Goal: Information Seeking & Learning: Learn about a topic

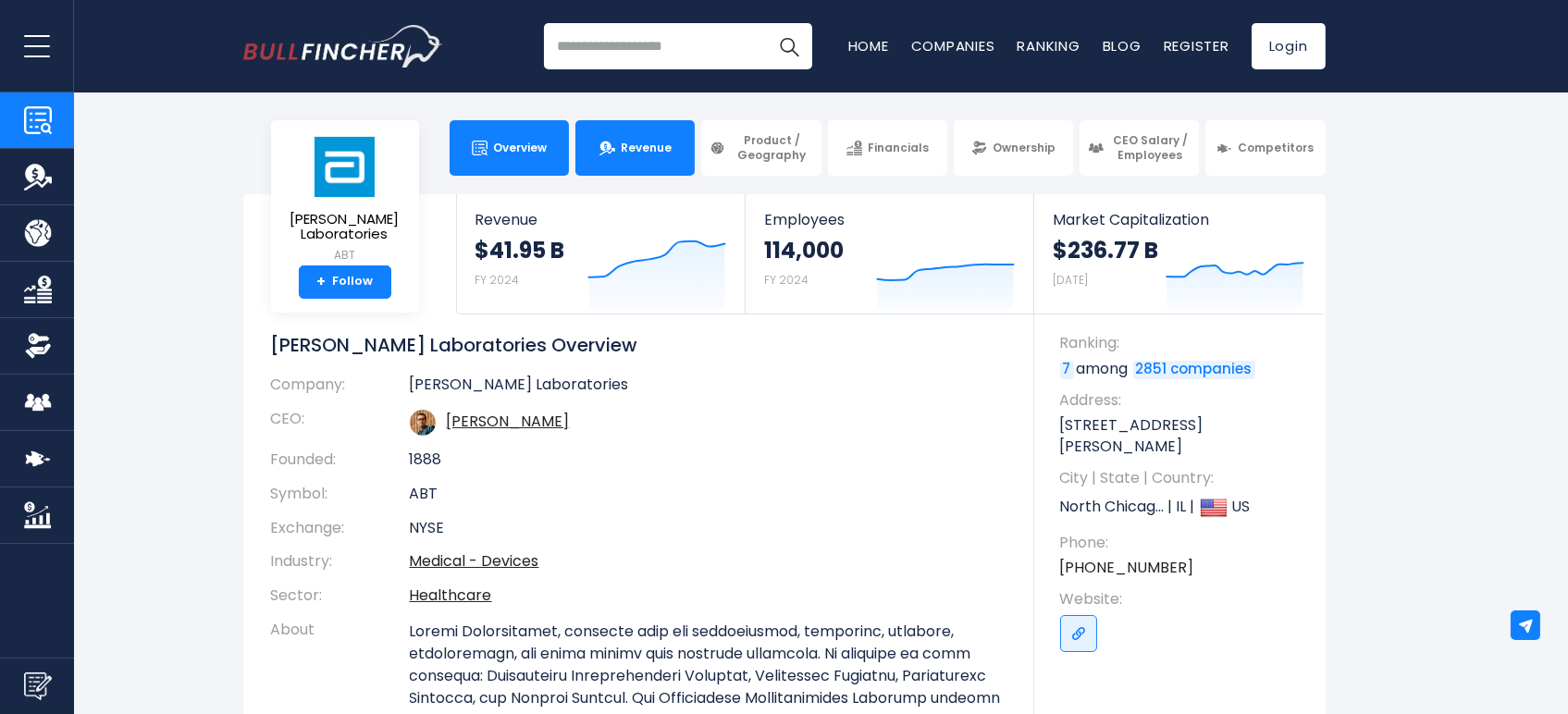
click at [655, 141] on span "Revenue" at bounding box center [646, 148] width 51 height 15
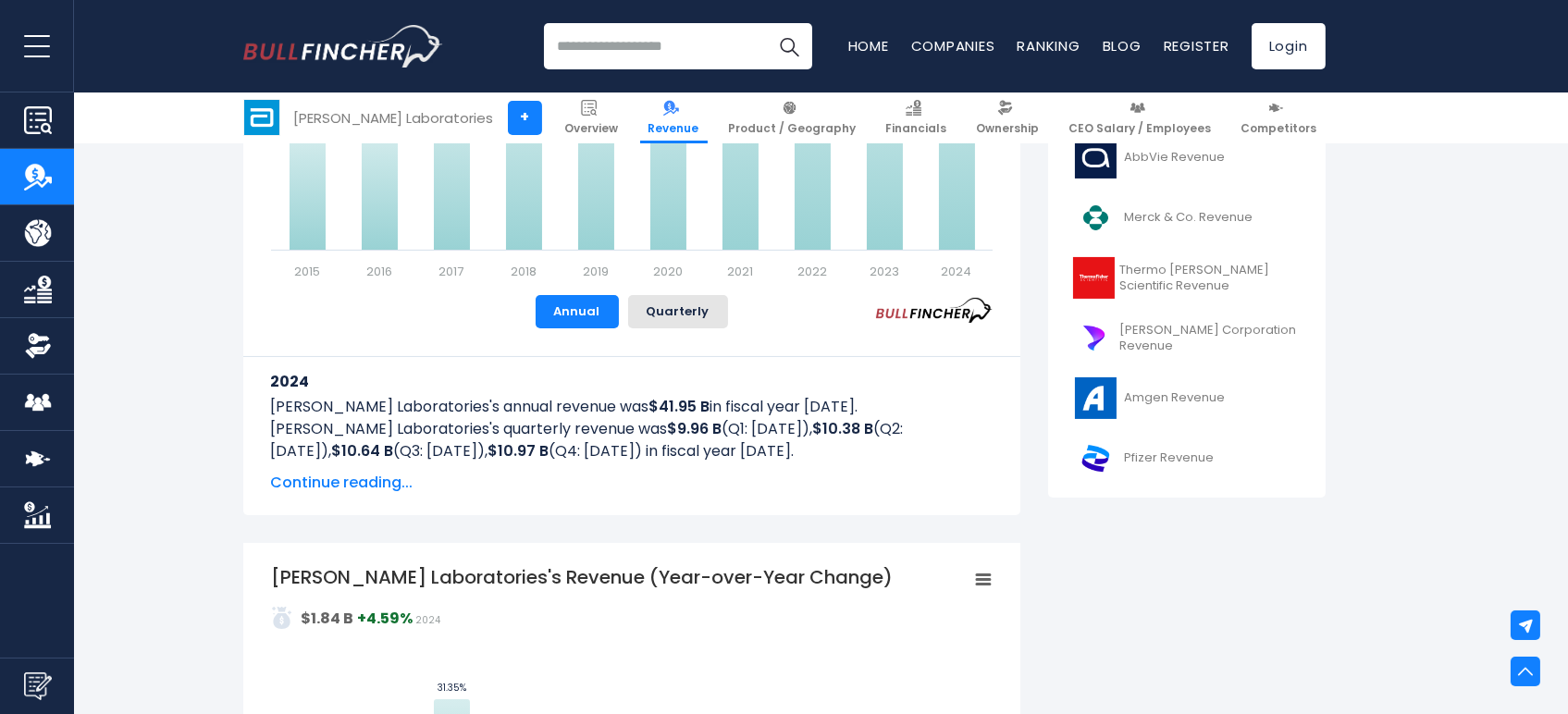
scroll to position [513, 0]
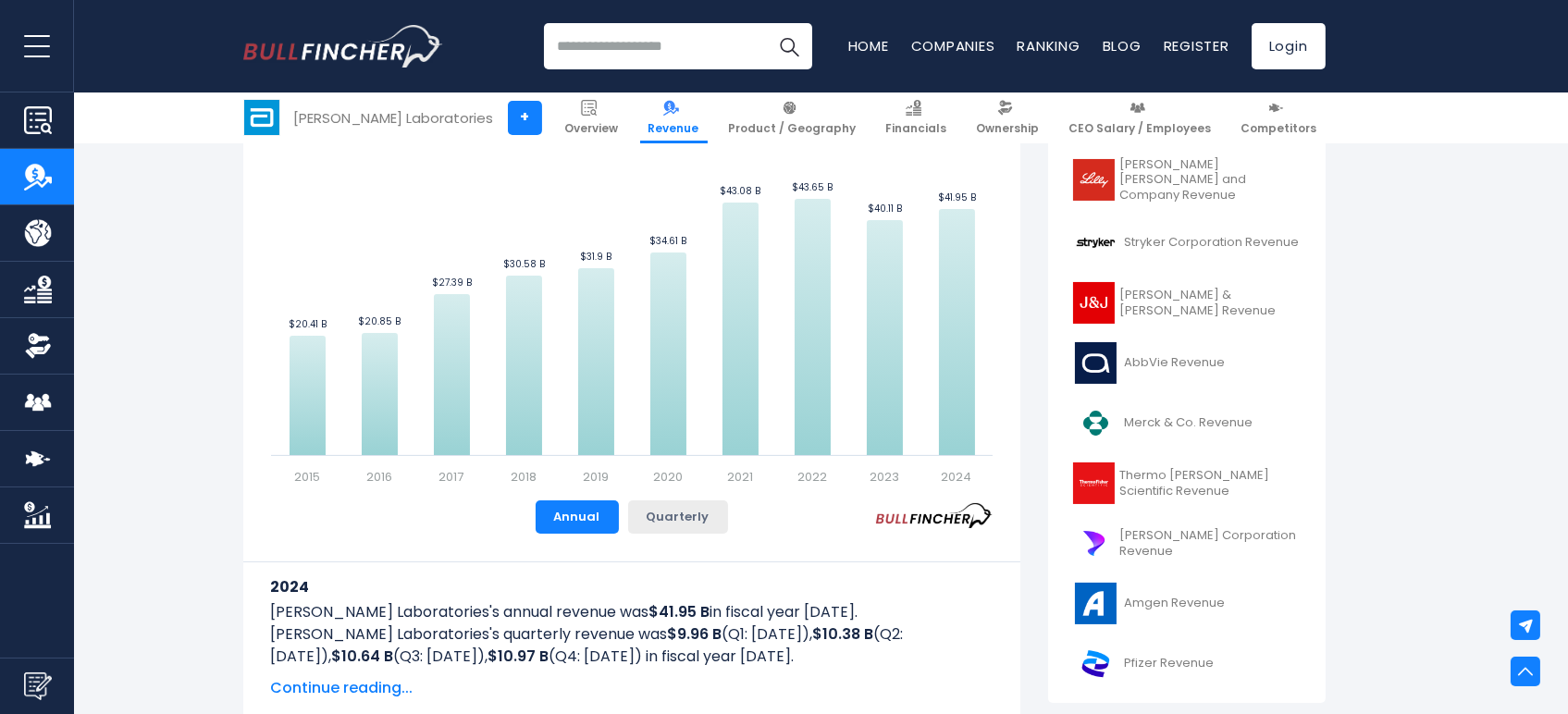
click at [715, 523] on button "Quarterly" at bounding box center [678, 517] width 100 height 33
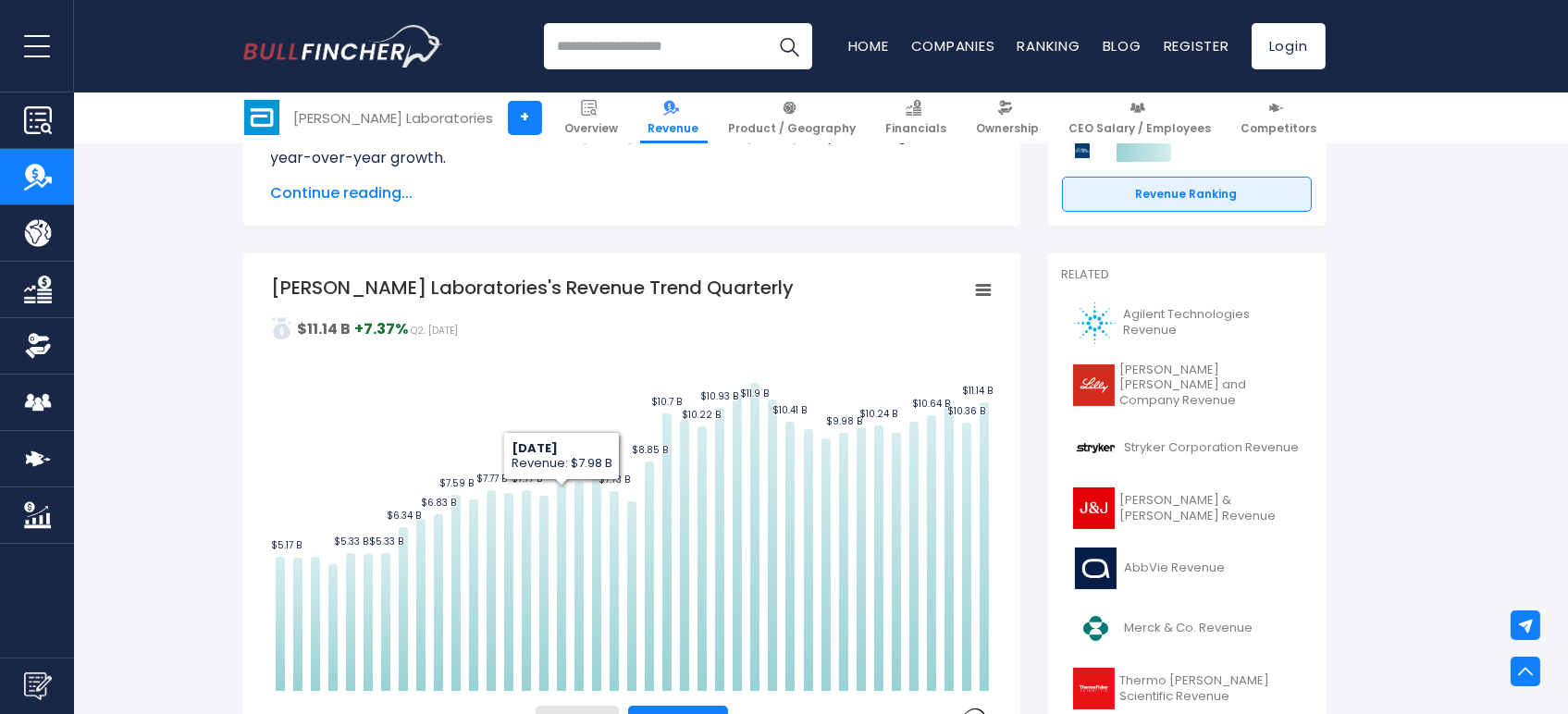
scroll to position [411, 0]
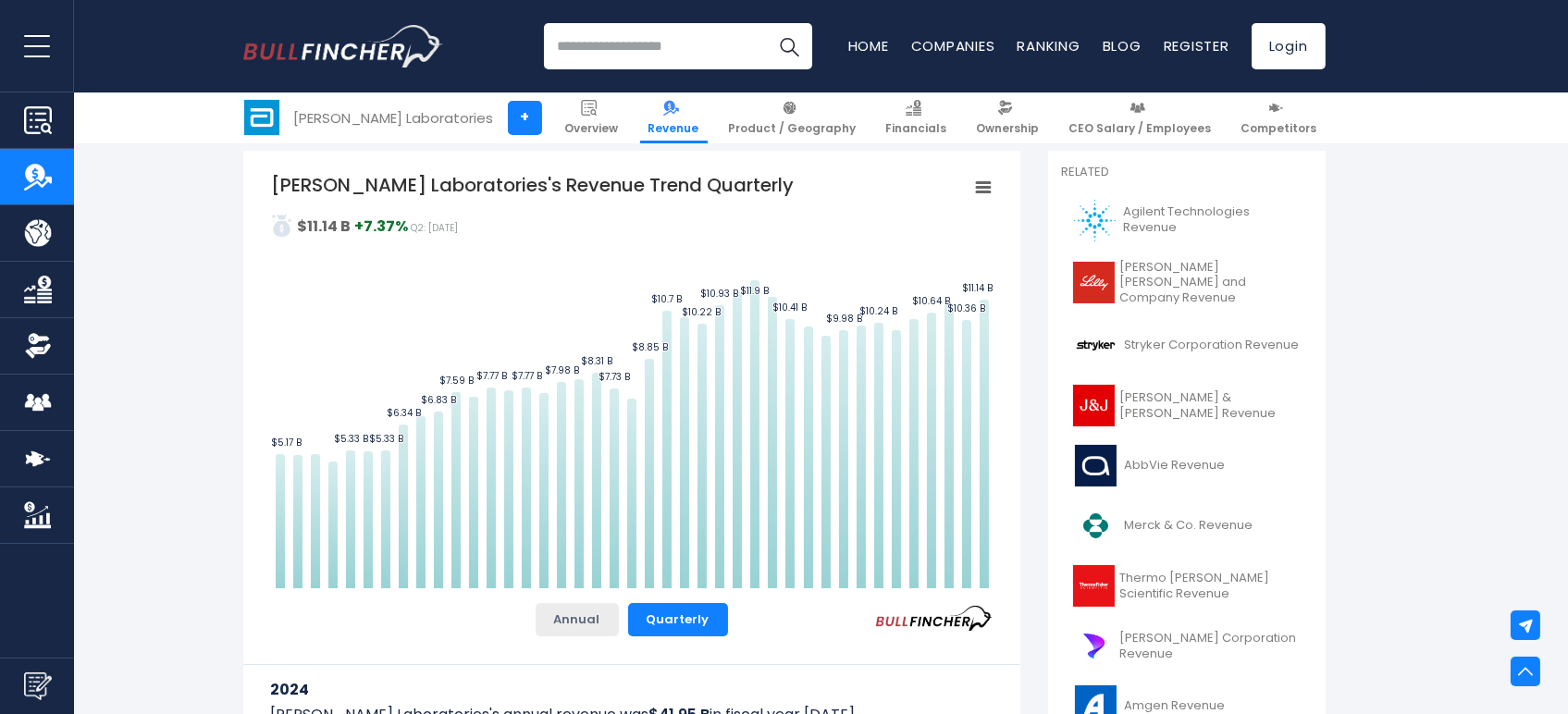
click at [577, 626] on button "Annual" at bounding box center [577, 620] width 83 height 33
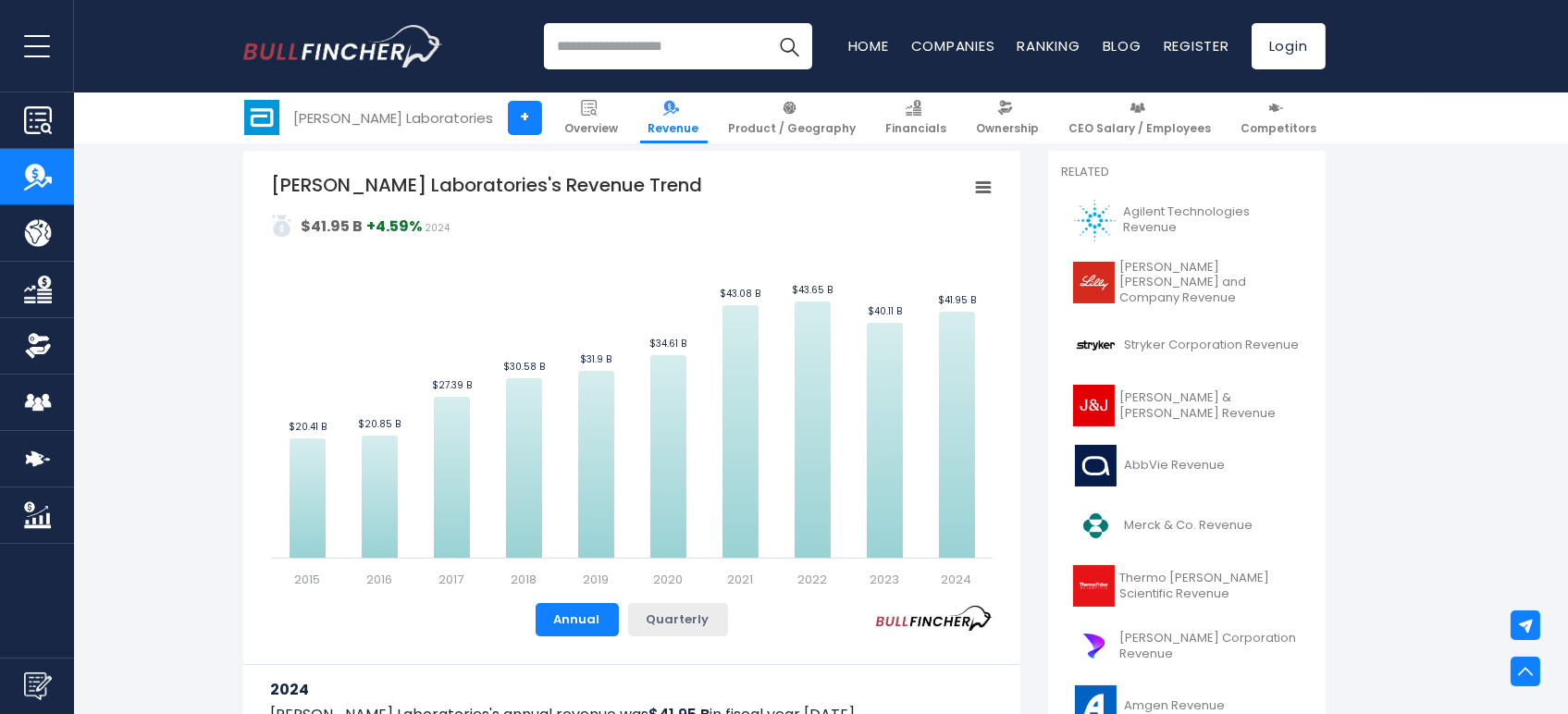
click at [710, 605] on button "Quarterly" at bounding box center [678, 620] width 100 height 33
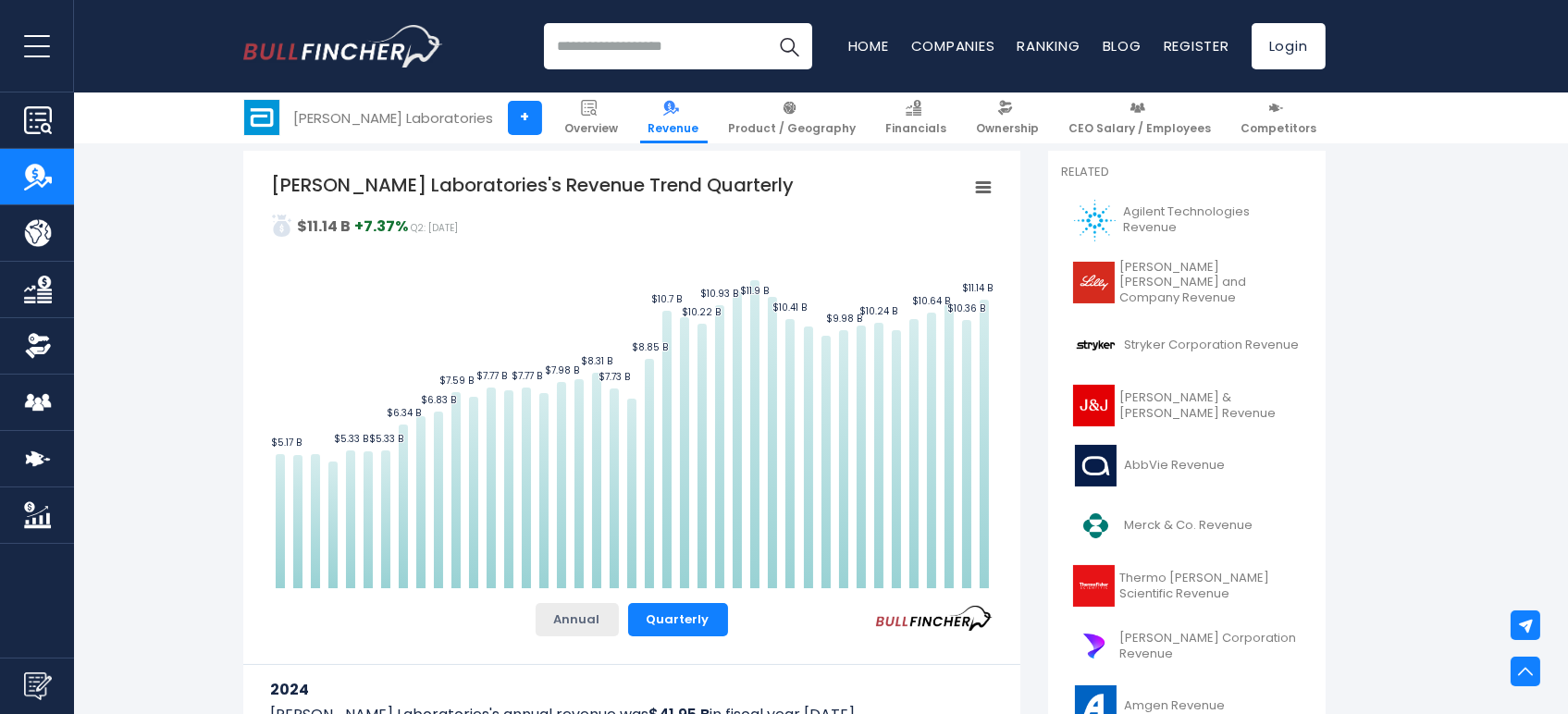
click at [586, 631] on button "Annual" at bounding box center [577, 620] width 83 height 33
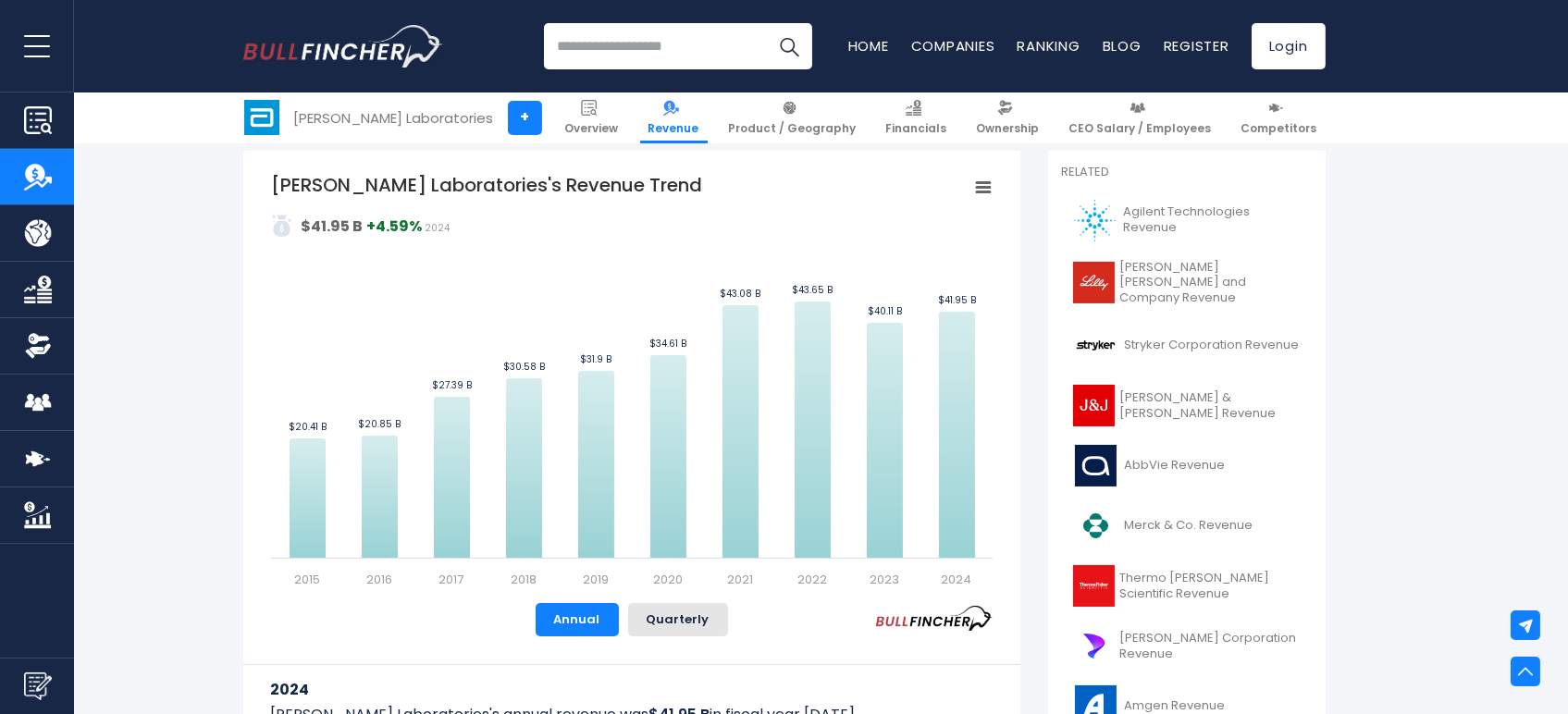
scroll to position [925, 0]
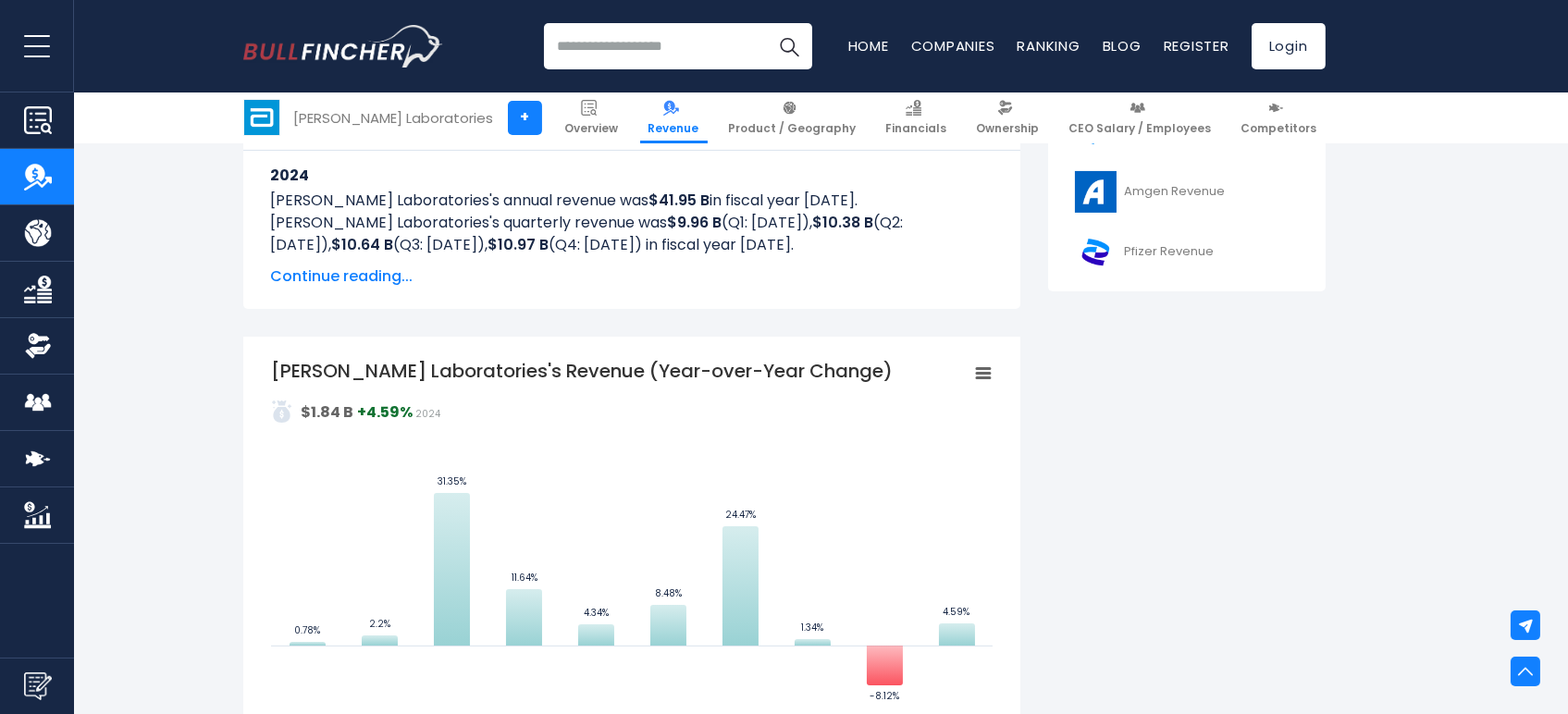
click at [319, 277] on span "Continue reading..." at bounding box center [632, 277] width 722 height 22
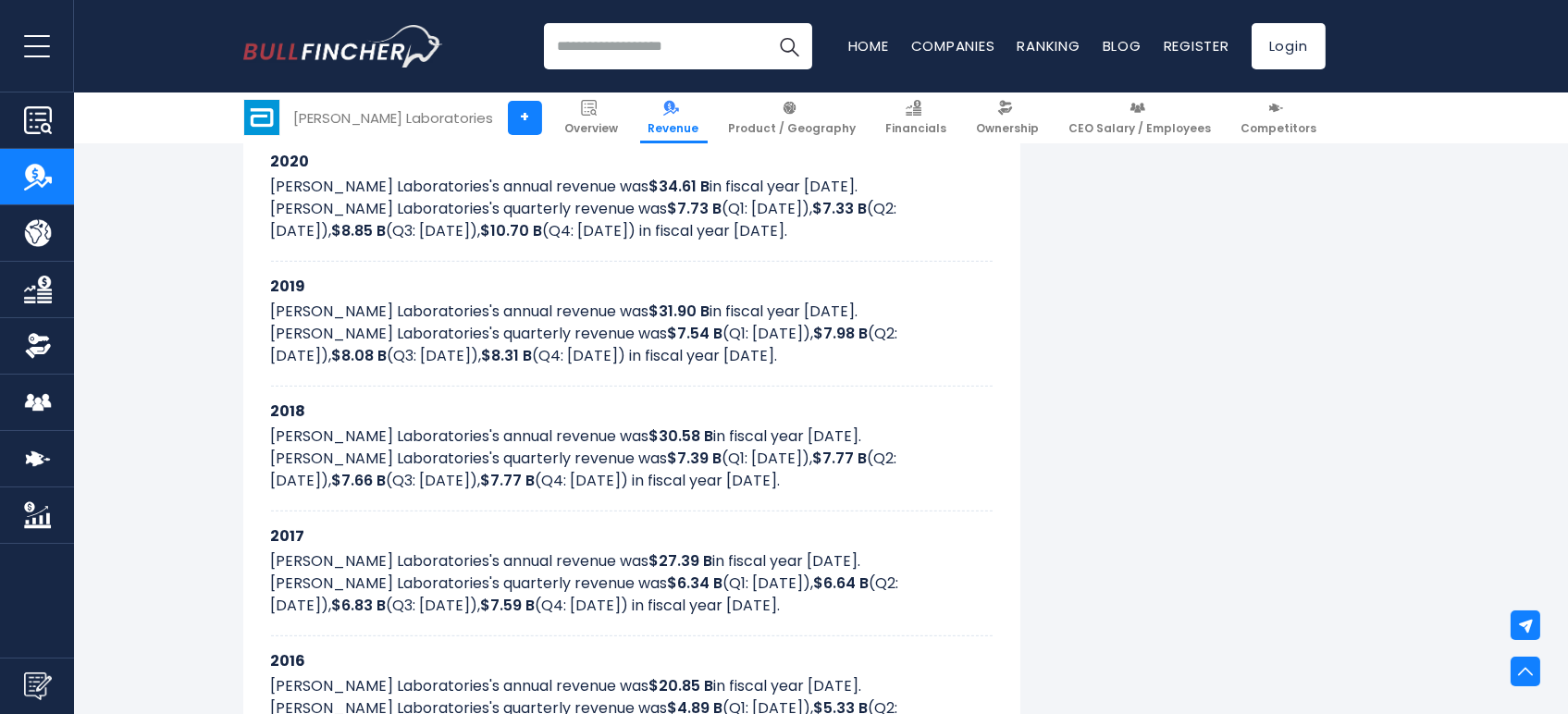
scroll to position [1952, 0]
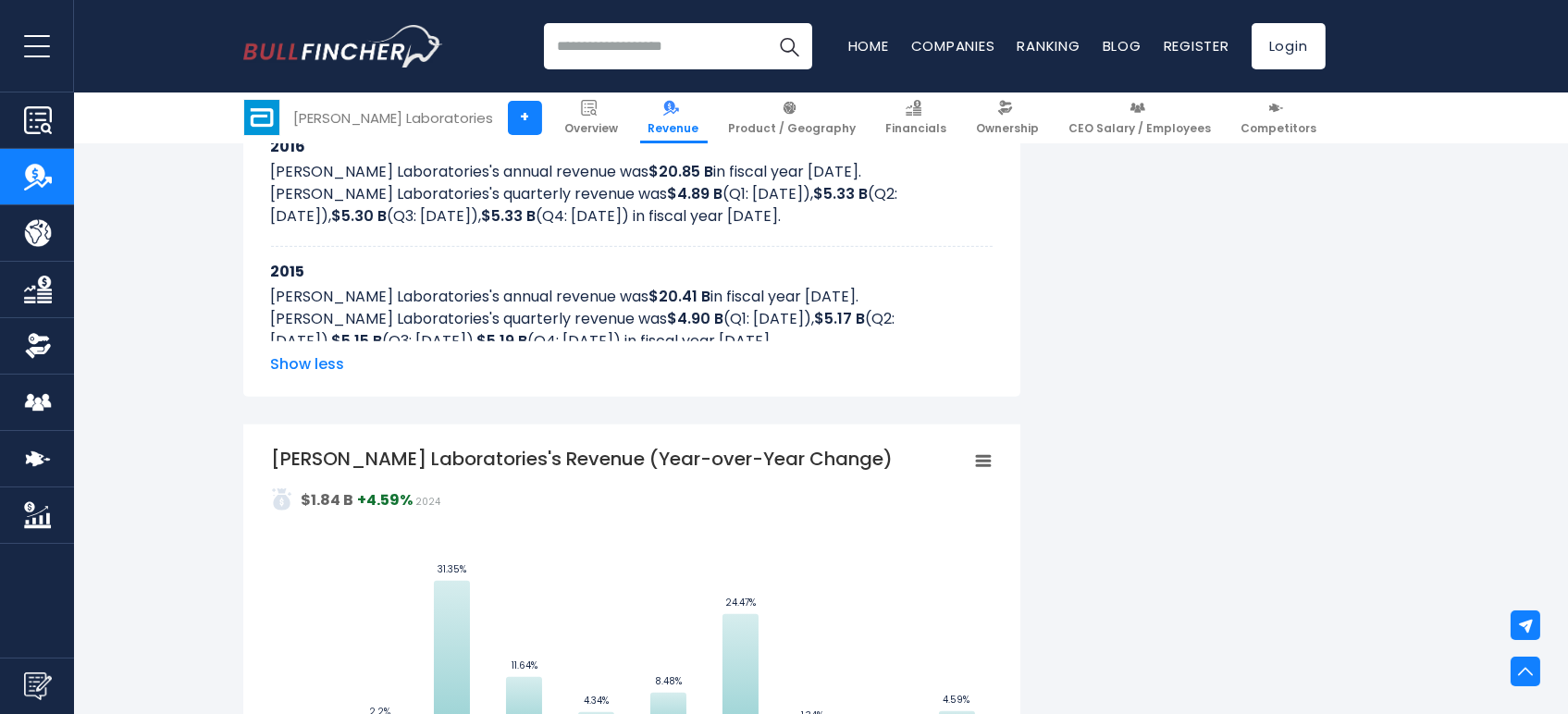
click at [333, 373] on span "Show less" at bounding box center [632, 364] width 722 height 22
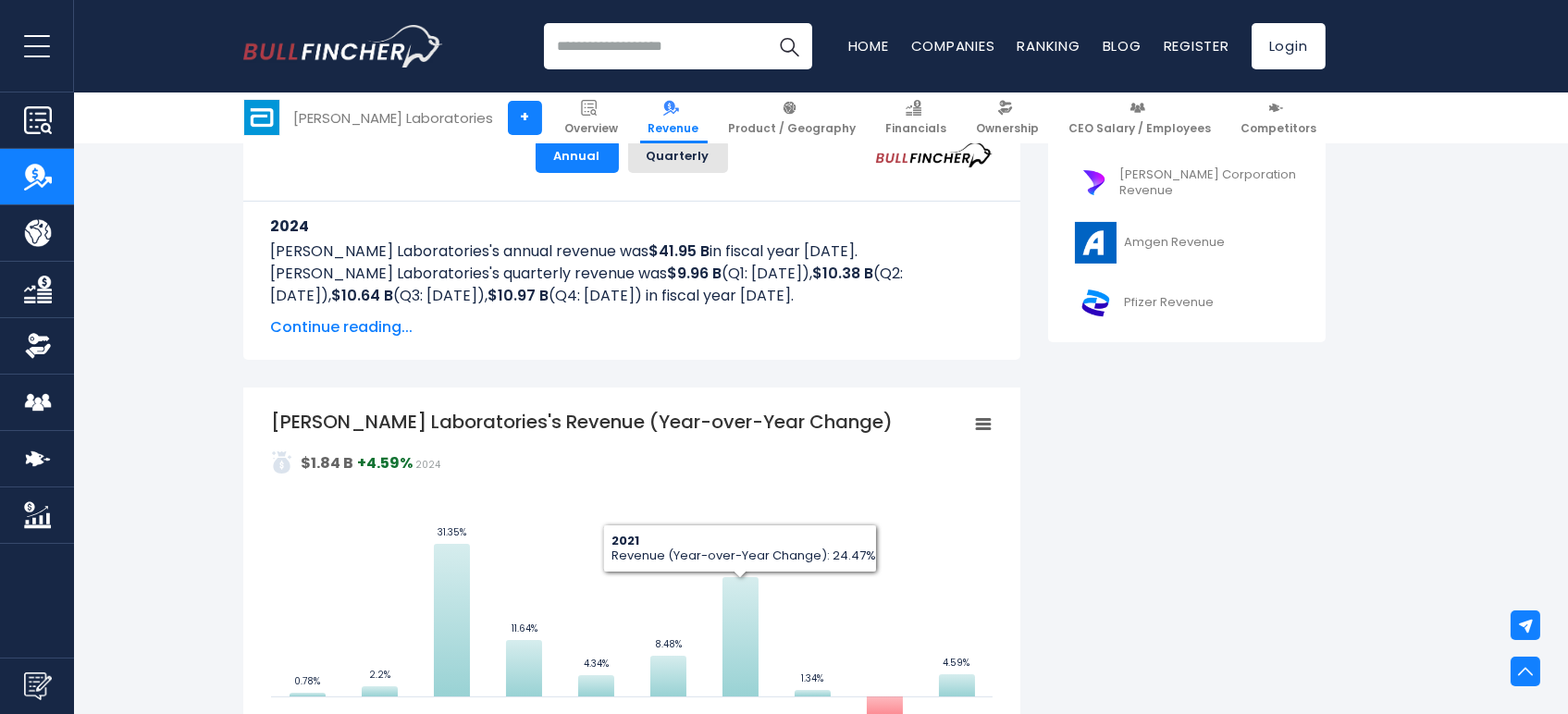
scroll to position [771, 0]
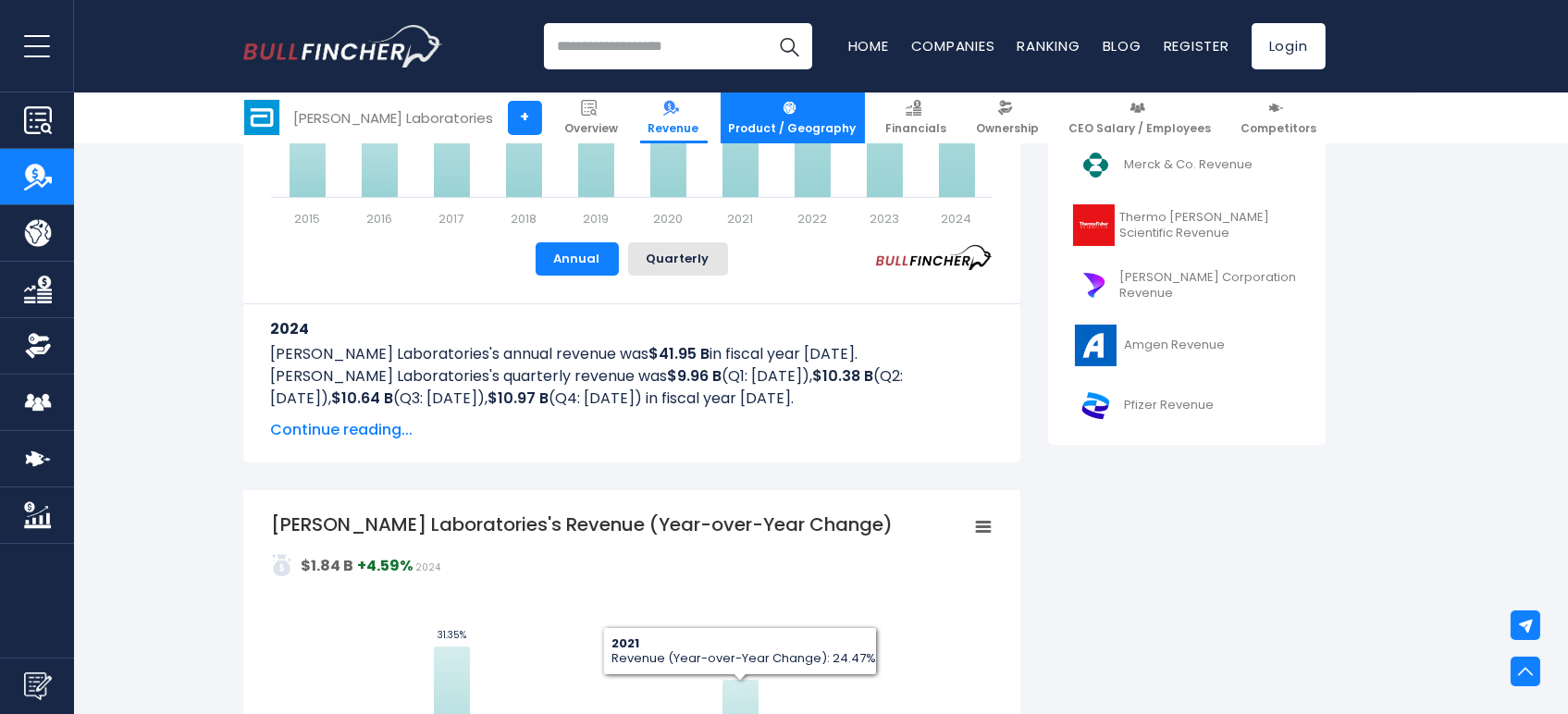
click at [797, 111] on img at bounding box center [789, 107] width 16 height 16
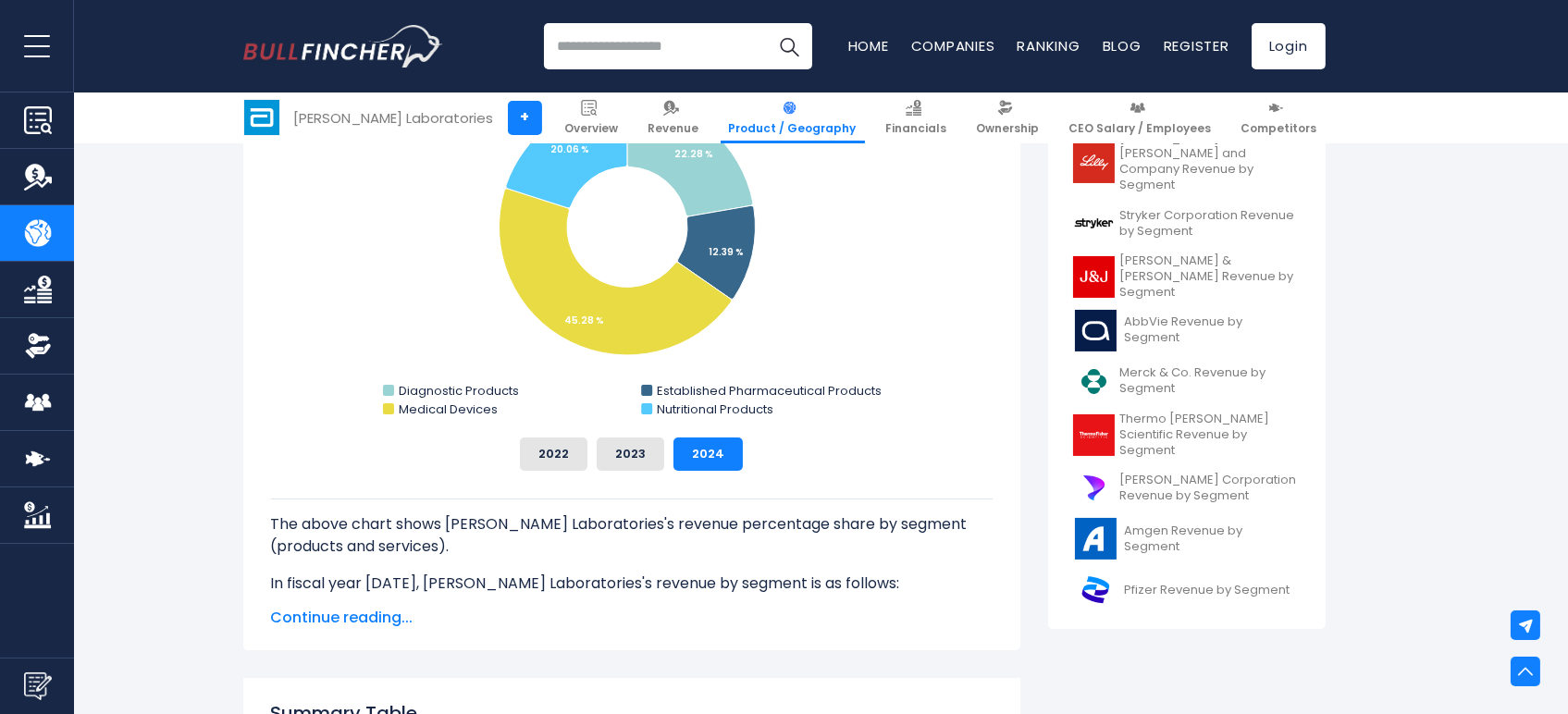
scroll to position [411, 0]
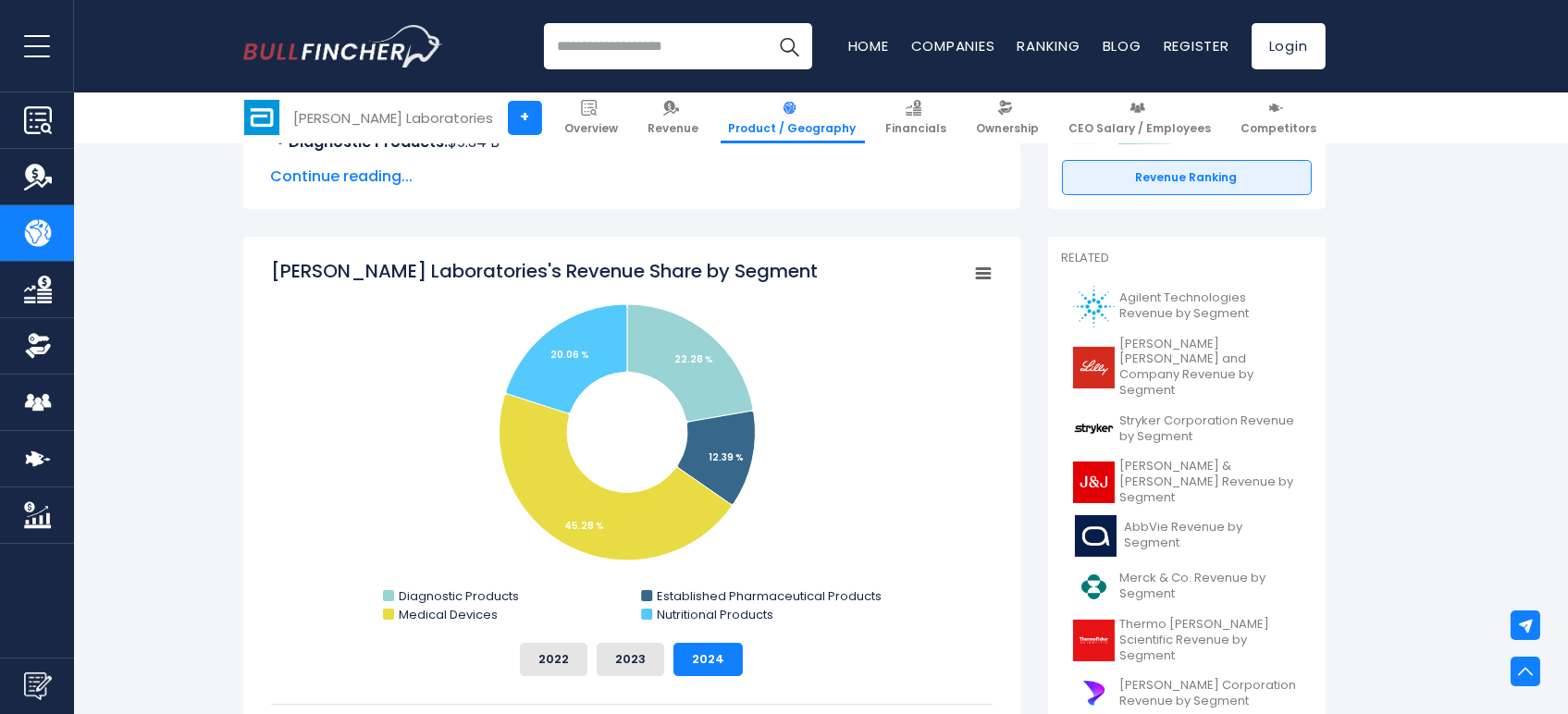
click at [989, 261] on rect "Abbott Laboratories's Revenue Share by Segment" at bounding box center [982, 274] width 26 height 26
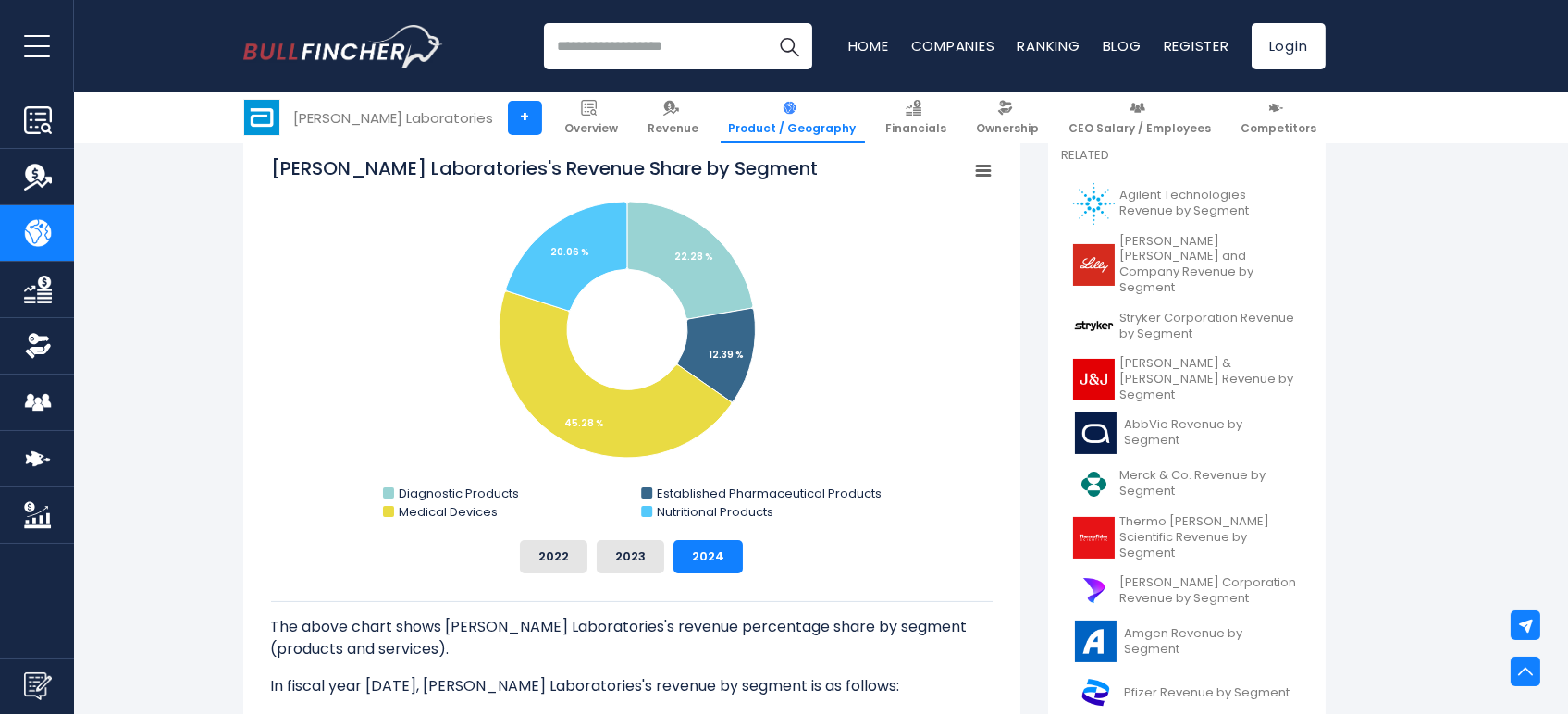
scroll to position [0, 0]
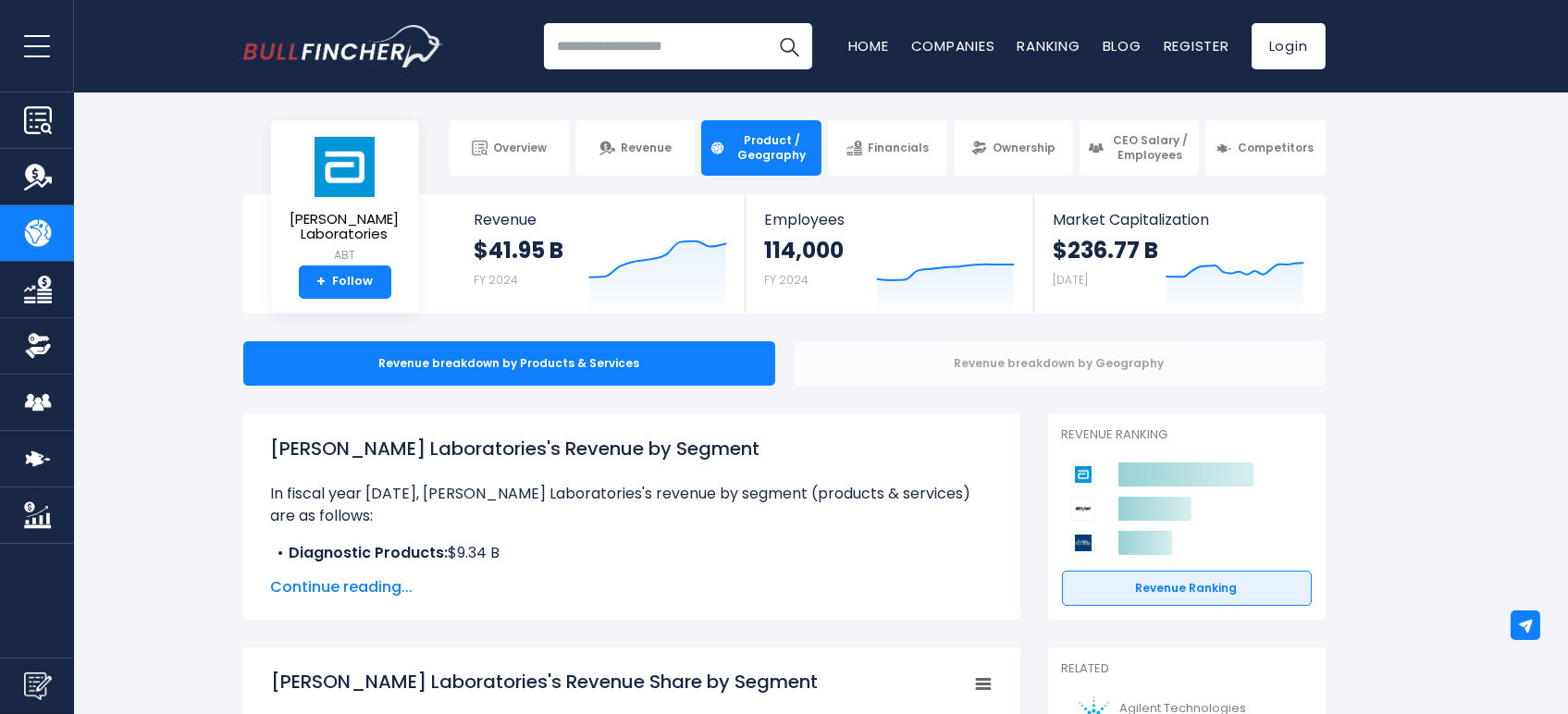
click at [1017, 370] on div "Revenue breakdown by Geography" at bounding box center [1059, 363] width 532 height 44
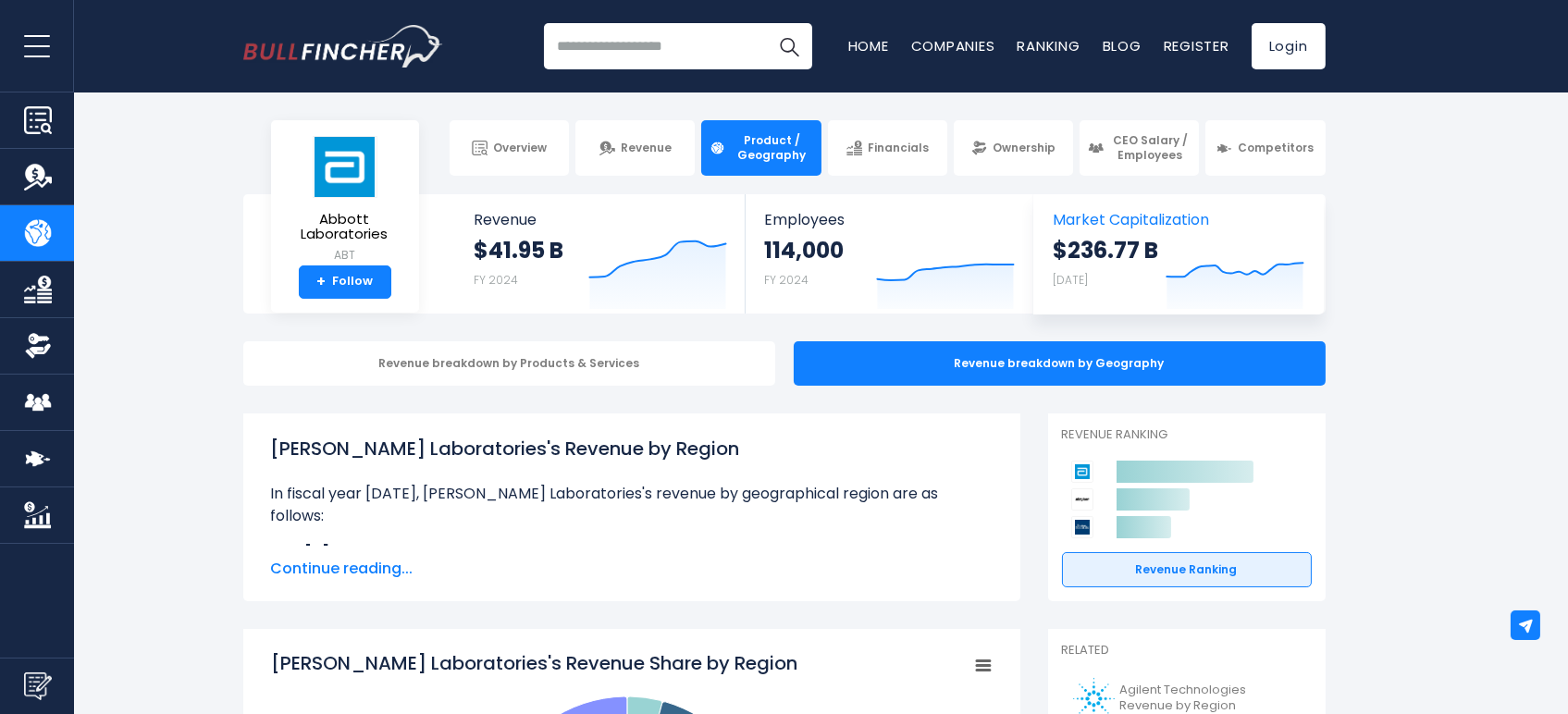
click at [1153, 245] on strong "$236.77 B" at bounding box center [1105, 250] width 105 height 29
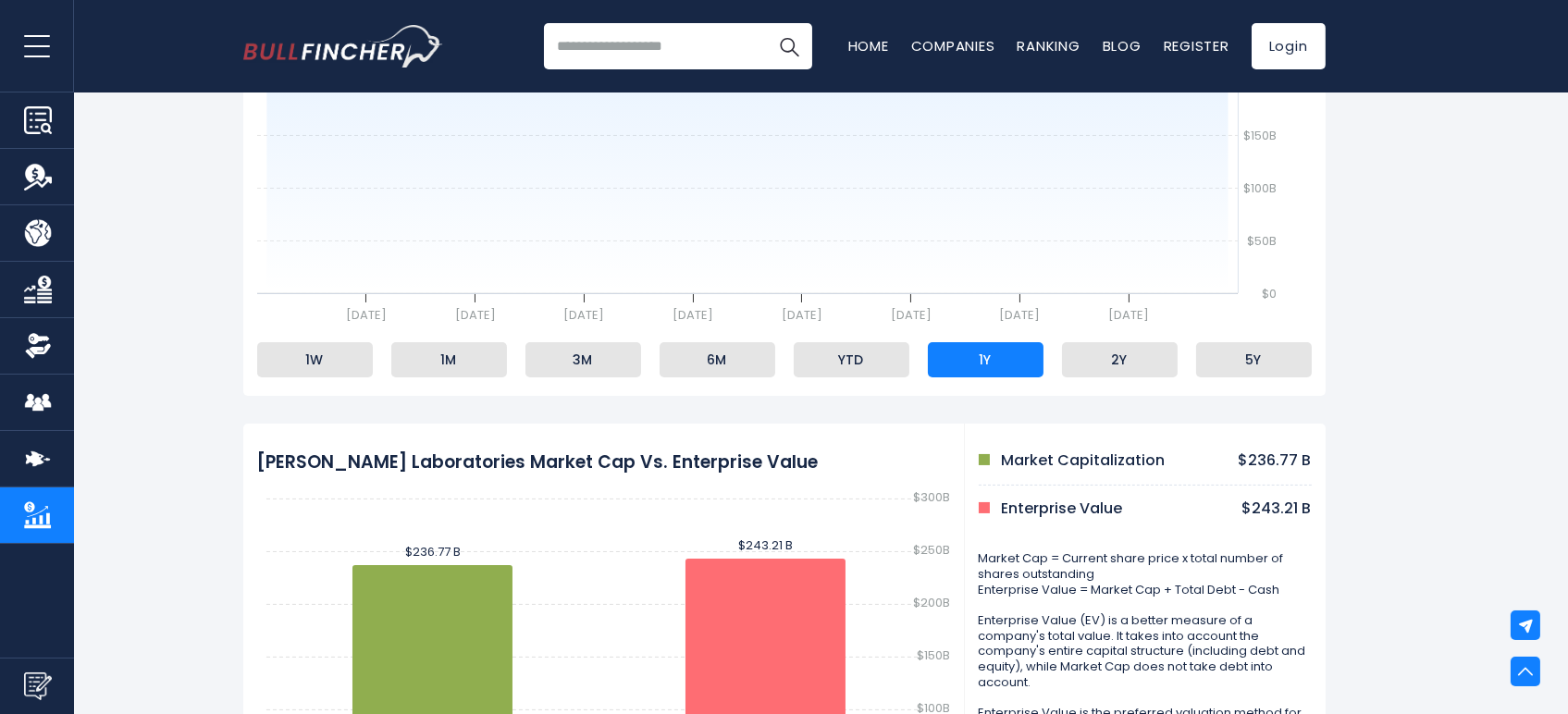
scroll to position [308, 0]
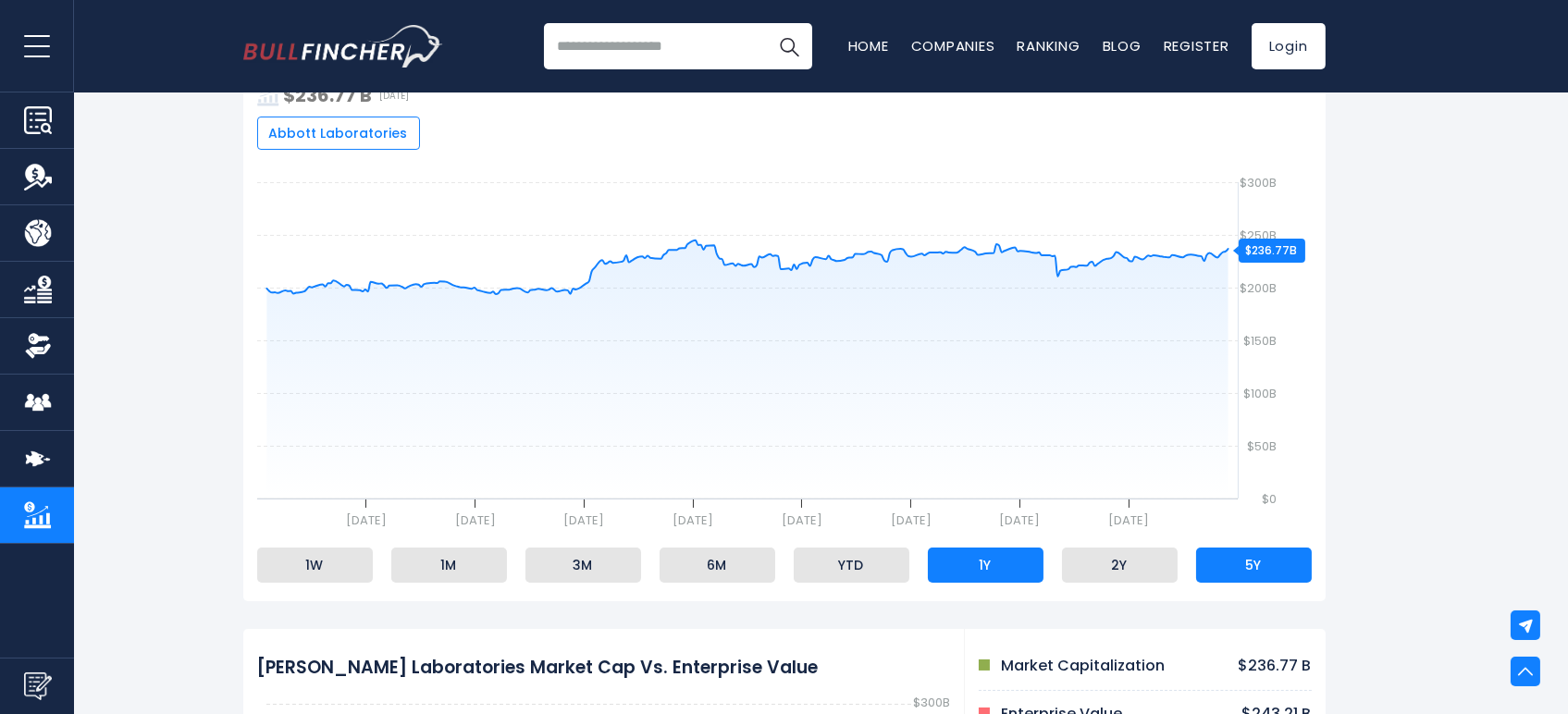
click at [1253, 571] on li "5Y" at bounding box center [1253, 565] width 116 height 35
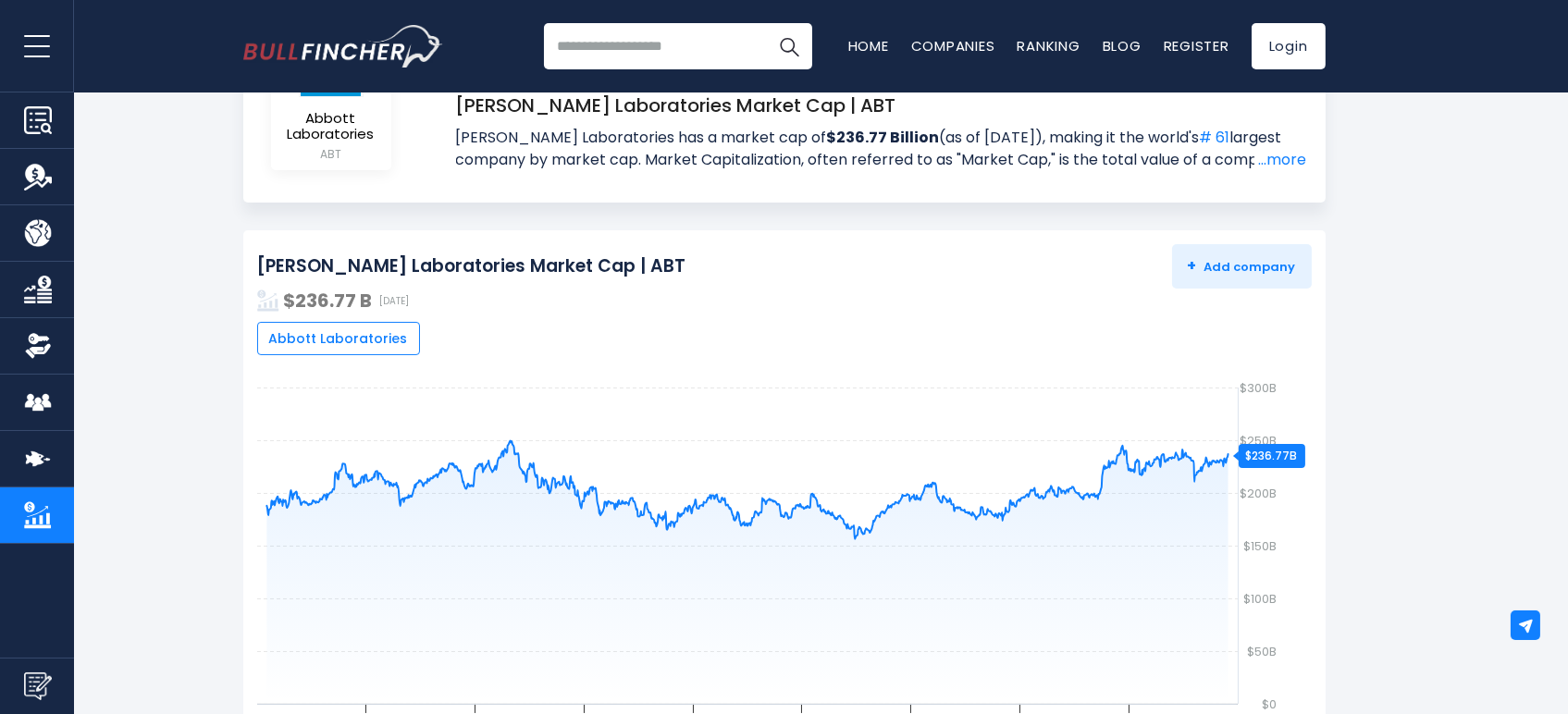
scroll to position [205, 0]
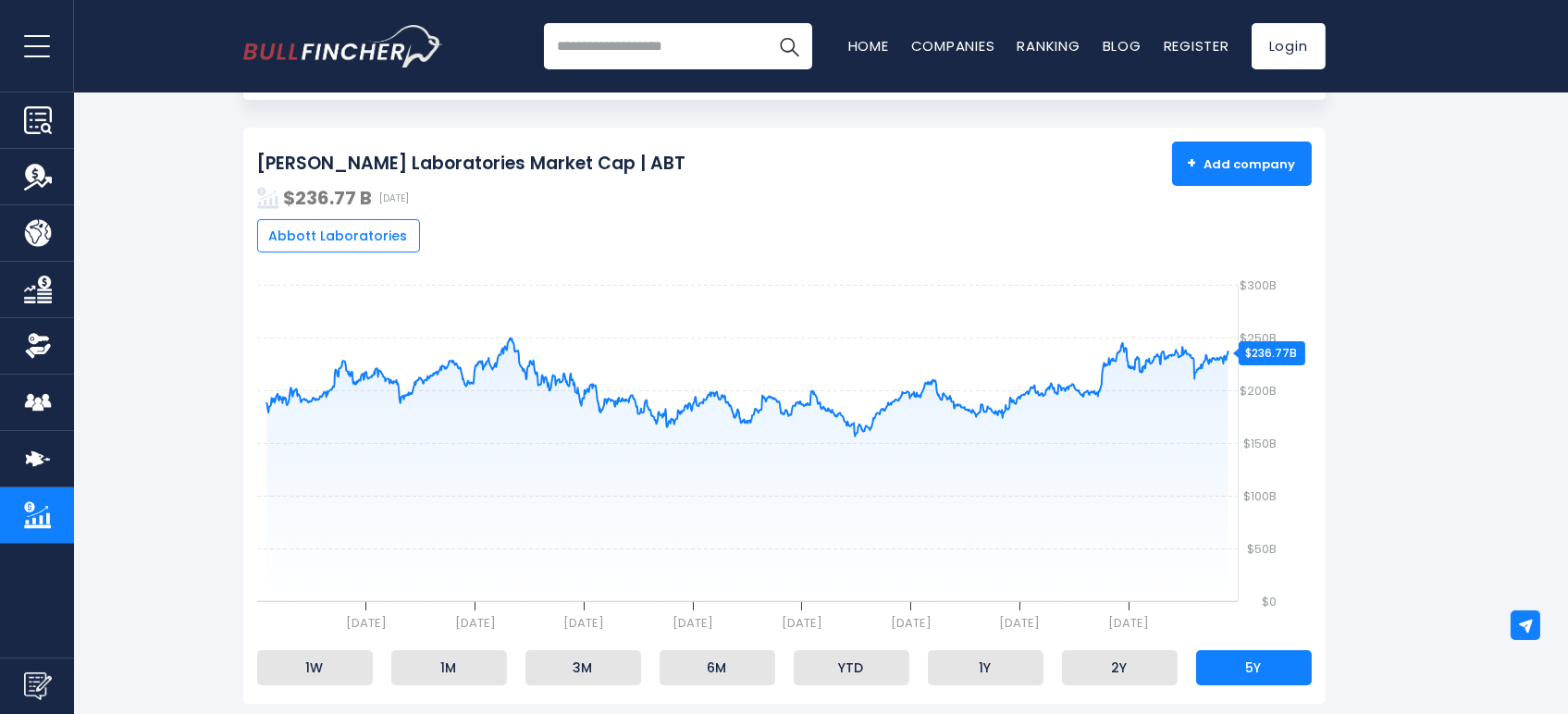
click at [1229, 178] on button "+ Add company - Hide" at bounding box center [1241, 164] width 140 height 44
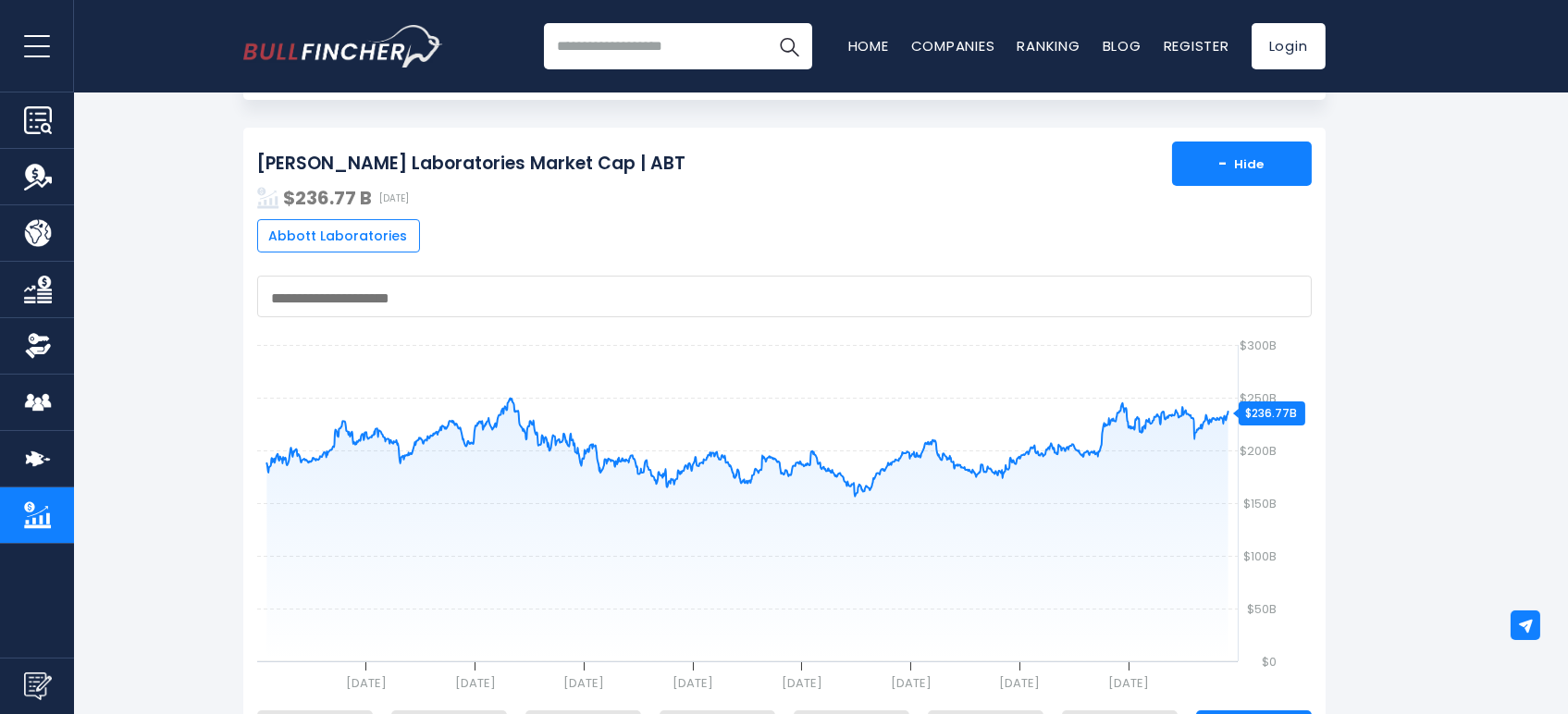
click at [1238, 162] on span "- Hide" at bounding box center [1241, 164] width 45 height 17
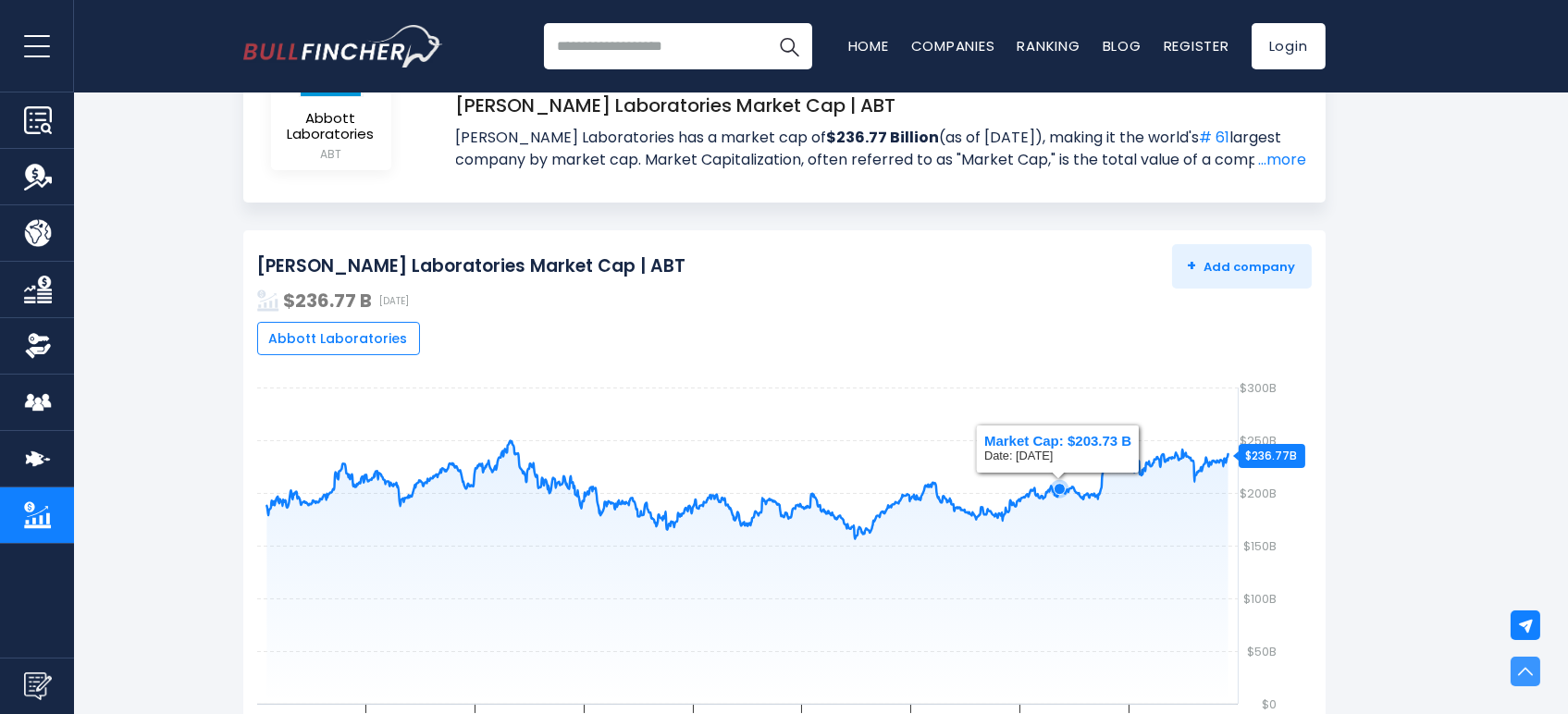
scroll to position [0, 0]
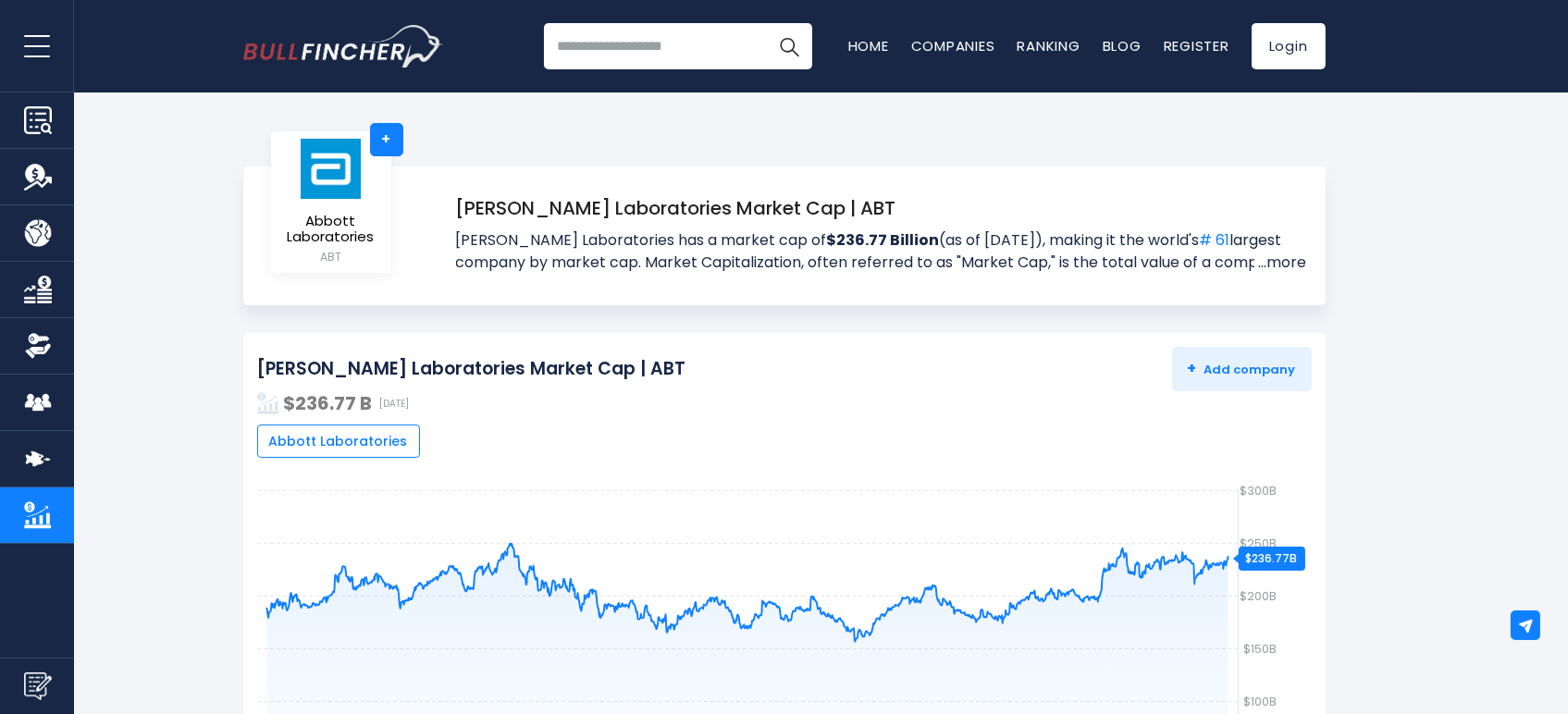
click at [1282, 262] on link "...more" at bounding box center [1280, 263] width 53 height 22
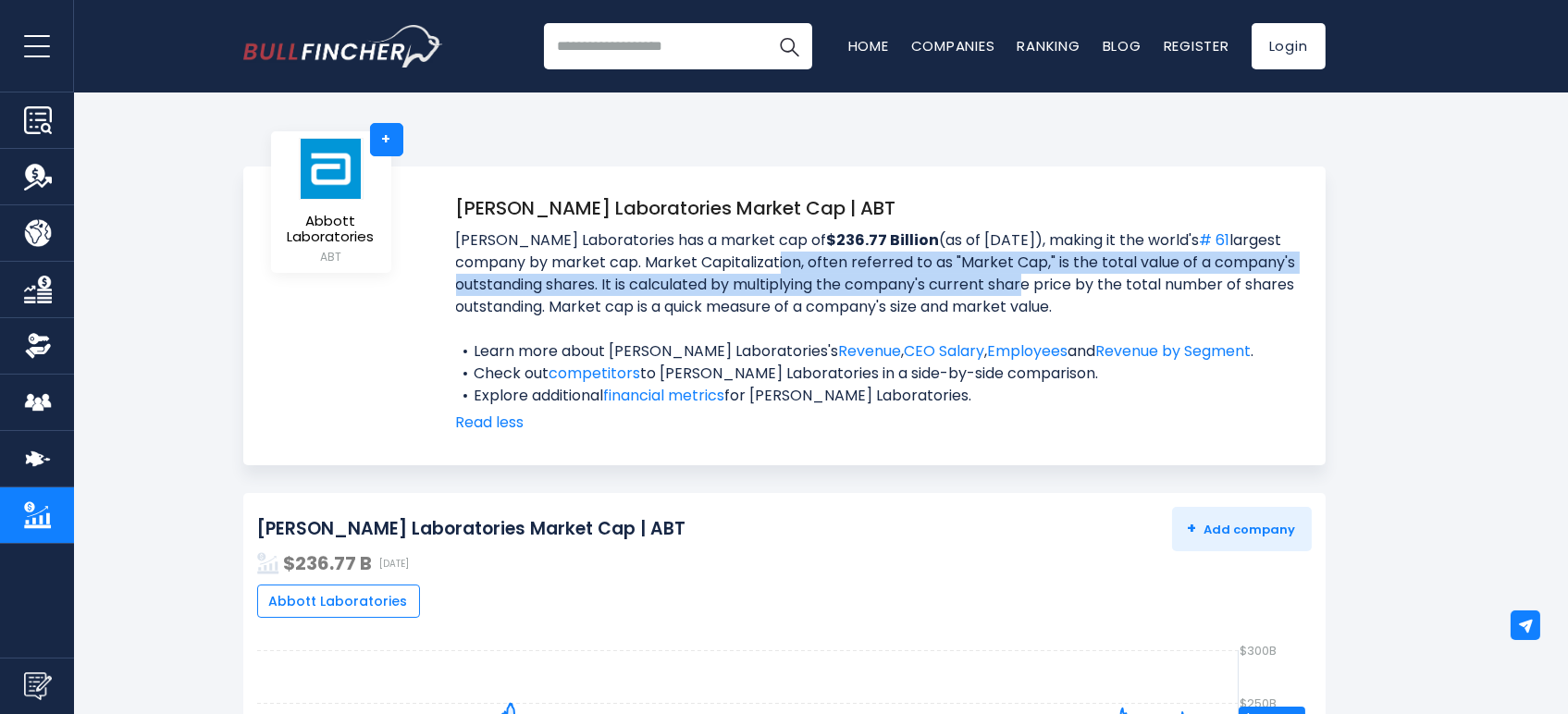
drag, startPoint x: 777, startPoint y: 262, endPoint x: 1028, endPoint y: 290, distance: 252.6
click at [1028, 290] on span "Abbott Laboratories has a market cap of $236.77 Billion (as of Sep 19, 2025), m…" at bounding box center [882, 285] width 851 height 111
click at [999, 286] on span "Abbott Laboratories has a market cap of $236.77 Billion (as of Sep 19, 2025), m…" at bounding box center [882, 285] width 851 height 111
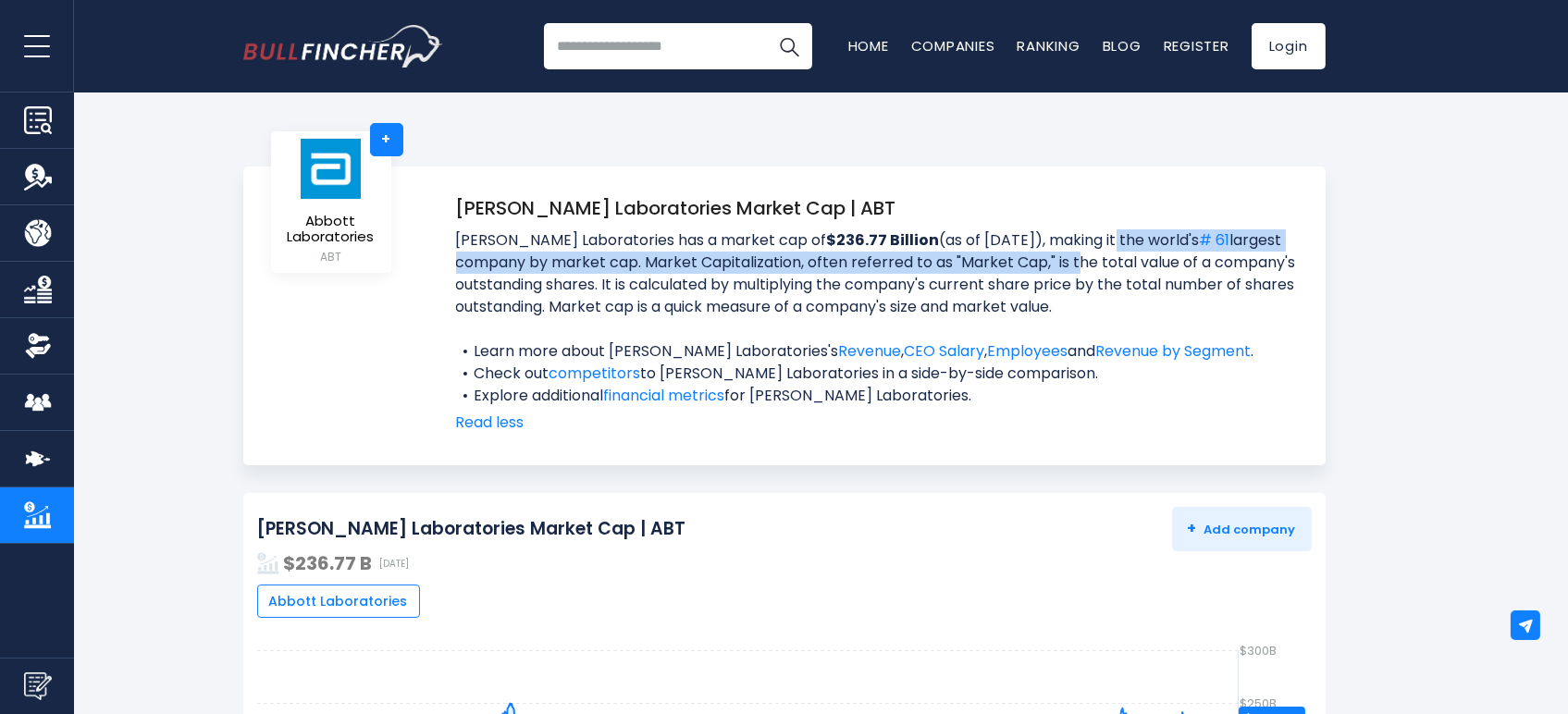
drag, startPoint x: 1046, startPoint y: 250, endPoint x: 1072, endPoint y: 265, distance: 30.0
click at [1072, 265] on span "Abbott Laboratories has a market cap of $236.77 Billion (as of Sep 19, 2025), m…" at bounding box center [882, 285] width 851 height 111
click at [1051, 268] on span "Abbott Laboratories has a market cap of $236.77 Billion (as of Sep 19, 2025), m…" at bounding box center [882, 285] width 851 height 111
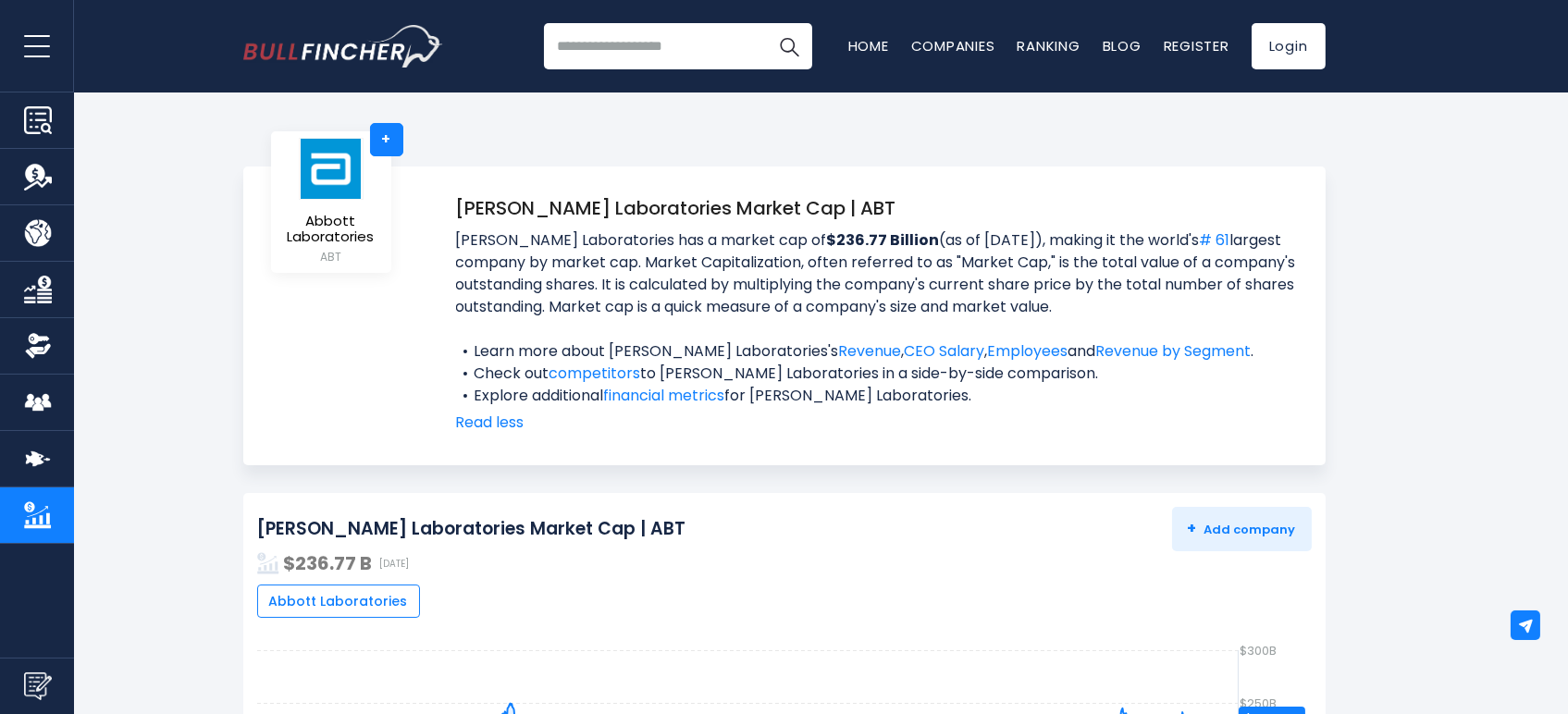
drag, startPoint x: 461, startPoint y: 240, endPoint x: 1093, endPoint y: 311, distance: 636.0
click at [1093, 311] on span "Abbott Laboratories has a market cap of $236.77 Billion (as of Sep 19, 2025), m…" at bounding box center [882, 285] width 851 height 111
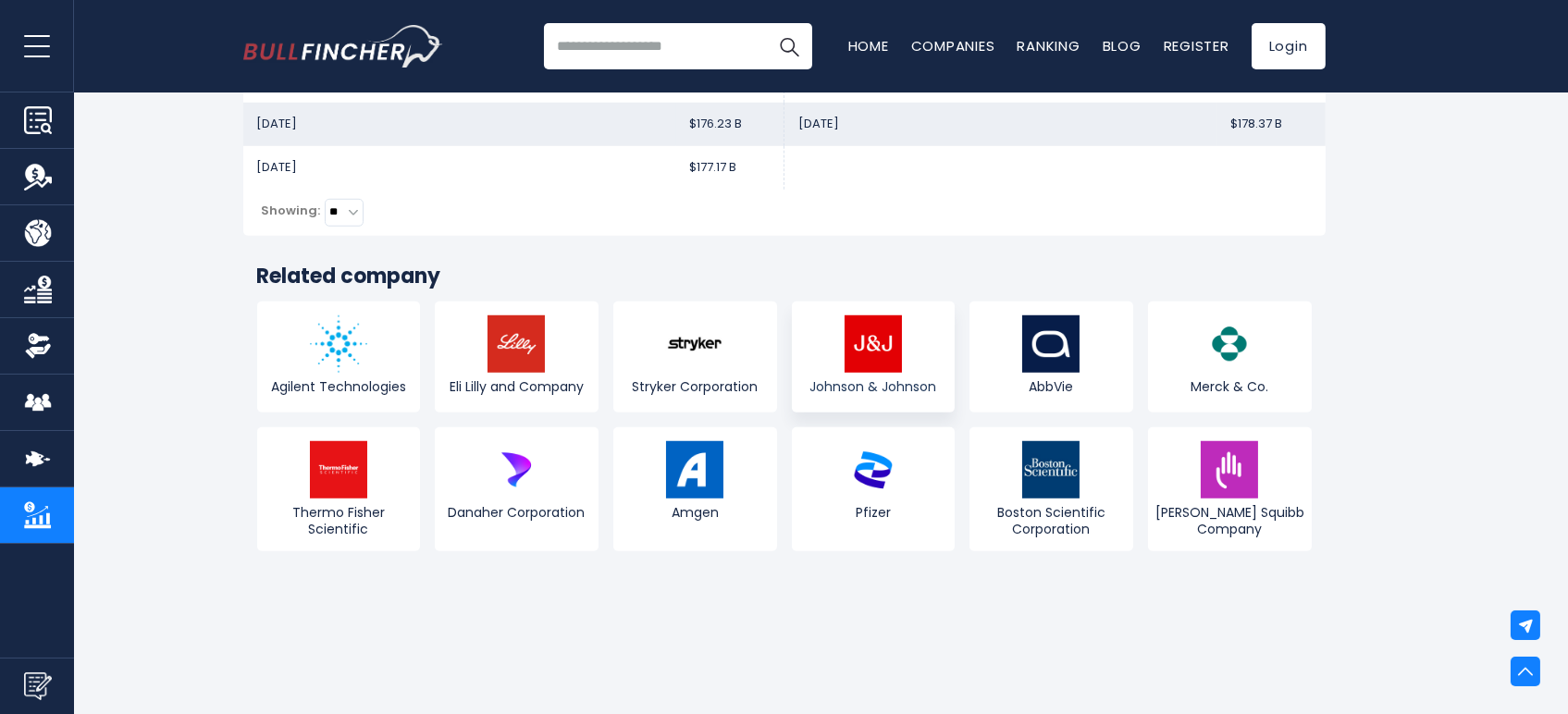
scroll to position [3390, 0]
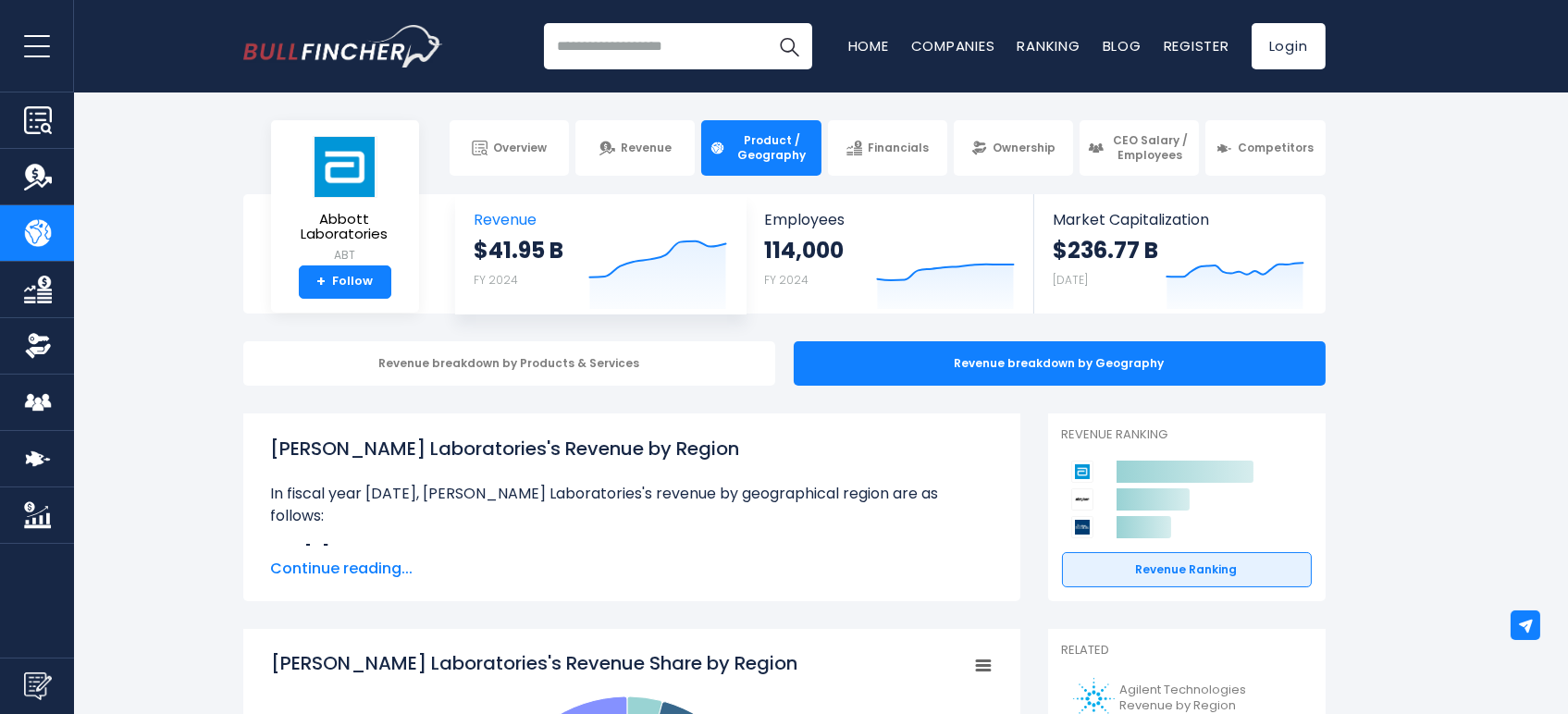
click at [576, 254] on div "$41.95 B FY 2024 Created with Highcharts 12.1.2" at bounding box center [600, 275] width 253 height 78
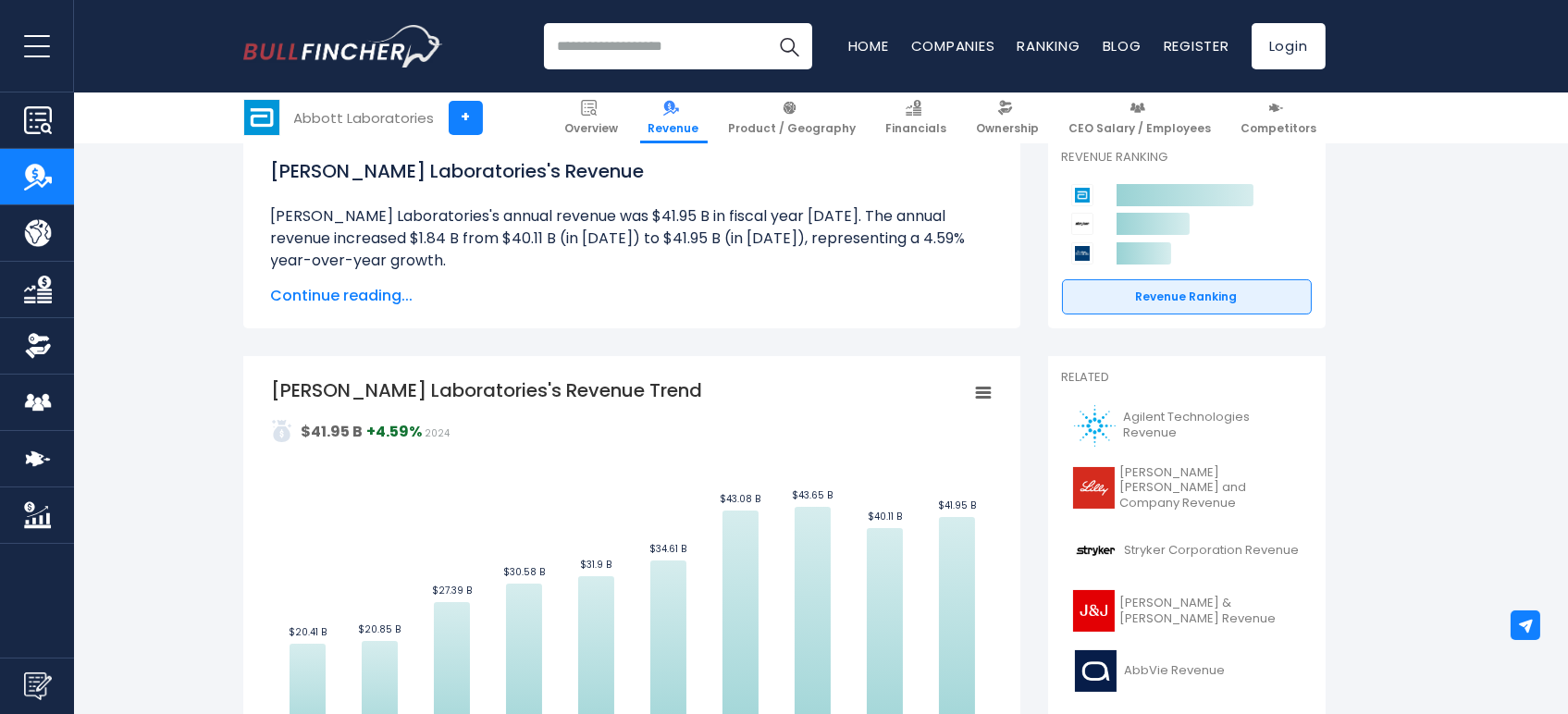
click at [345, 297] on span "Continue reading..." at bounding box center [632, 296] width 722 height 22
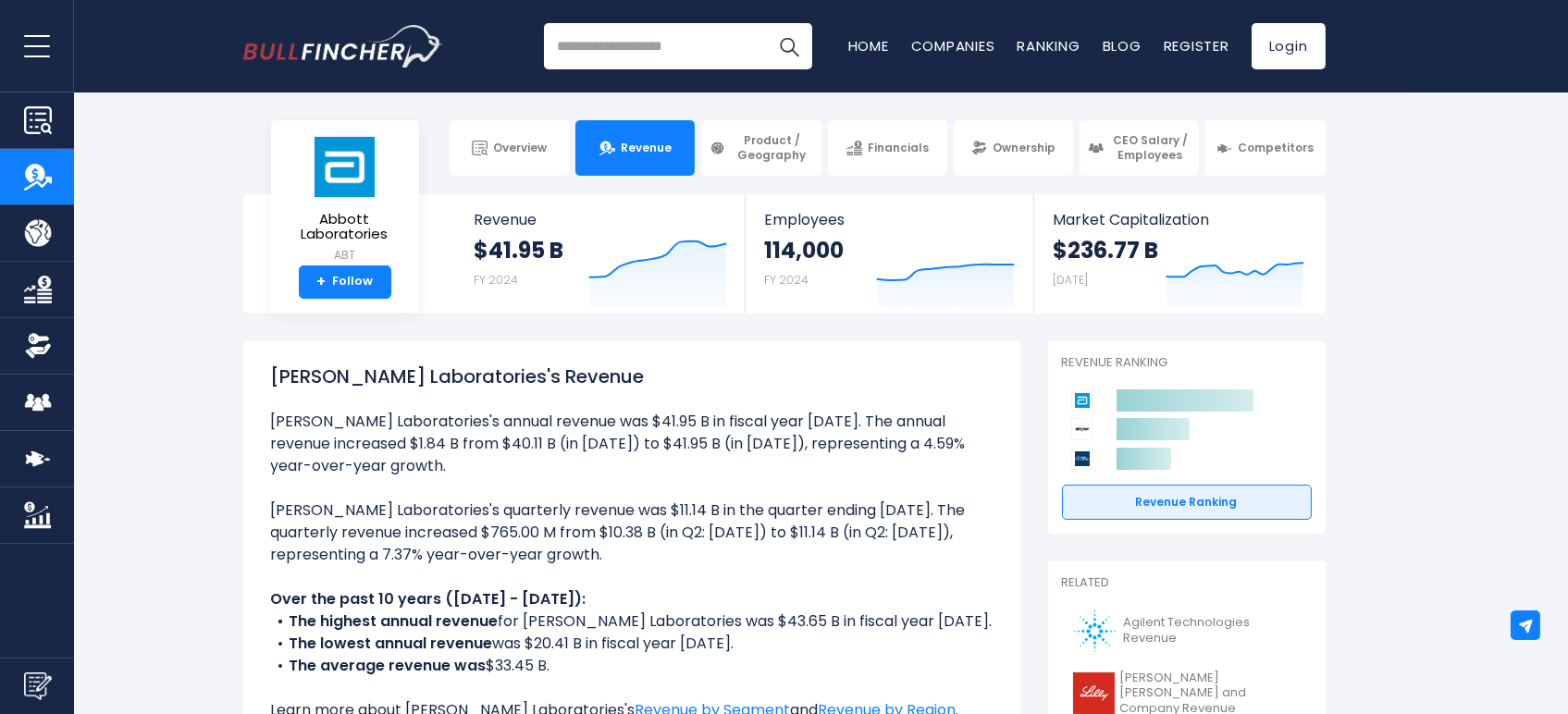
drag, startPoint x: 271, startPoint y: 425, endPoint x: 377, endPoint y: 466, distance: 113.7
click at [377, 466] on li "[PERSON_NAME] Laboratories's annual revenue was $41.95 B in fiscal year [DATE].…" at bounding box center [632, 444] width 722 height 67
copy li "Abbott Laboratories's annual revenue was $41.95 B in fiscal year 2024. The annu…"
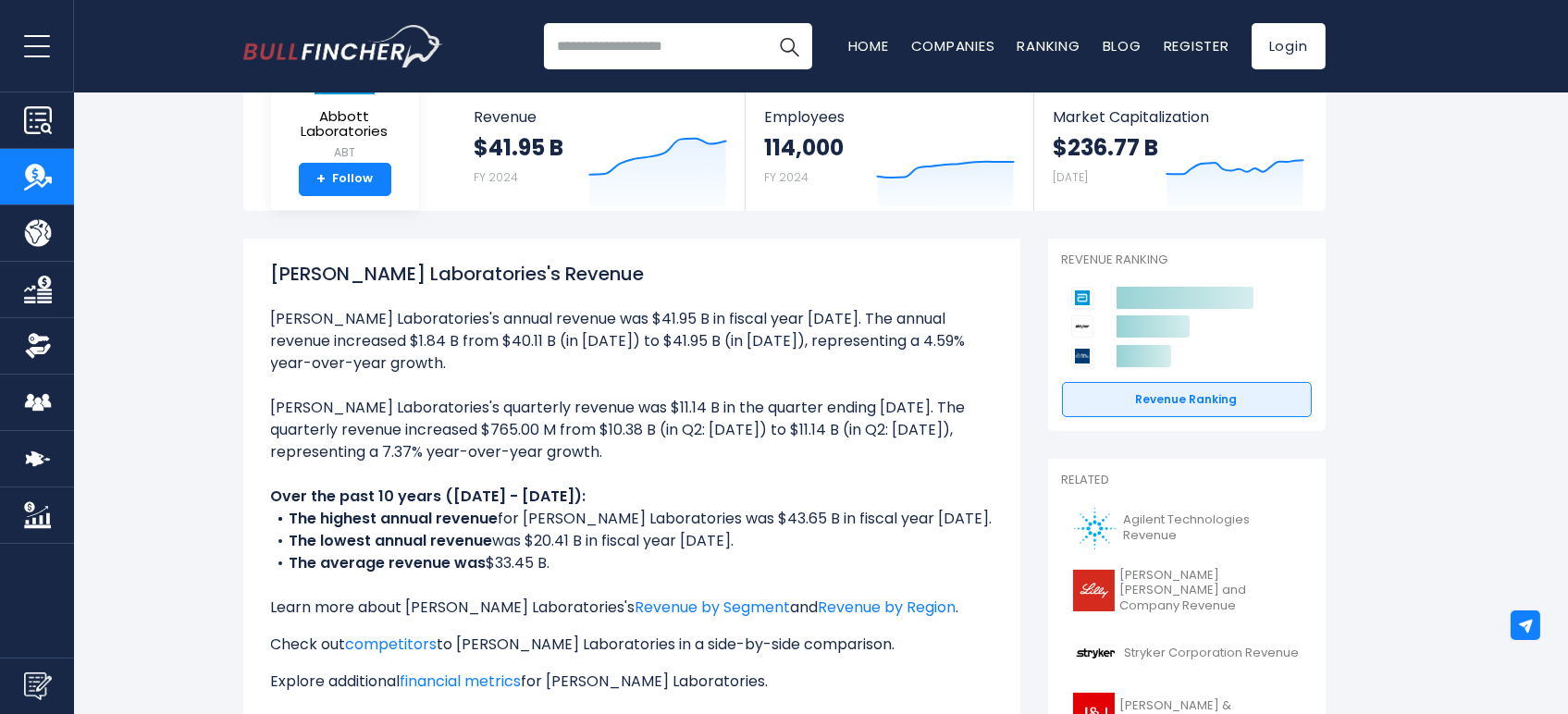
drag, startPoint x: 273, startPoint y: 494, endPoint x: 745, endPoint y: 557, distance: 476.2
click at [745, 557] on ul "Abbott Laboratories's annual revenue was $41.95 B in fiscal year 2024. The annu…" at bounding box center [632, 552] width 722 height 488
copy ul "Over the past 10 years (2015 - 2024): The highest annual revenue for Abbott Lab…"
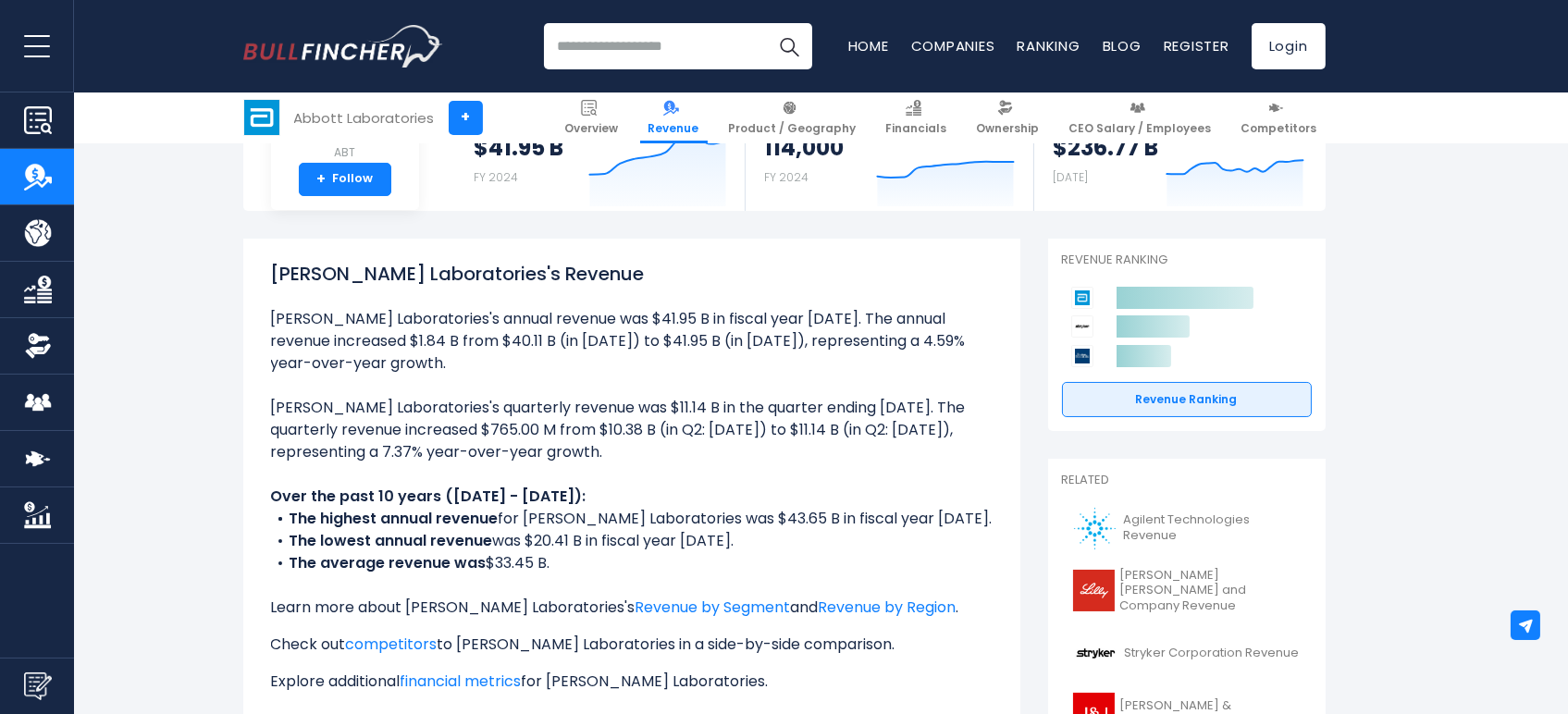
scroll to position [308, 0]
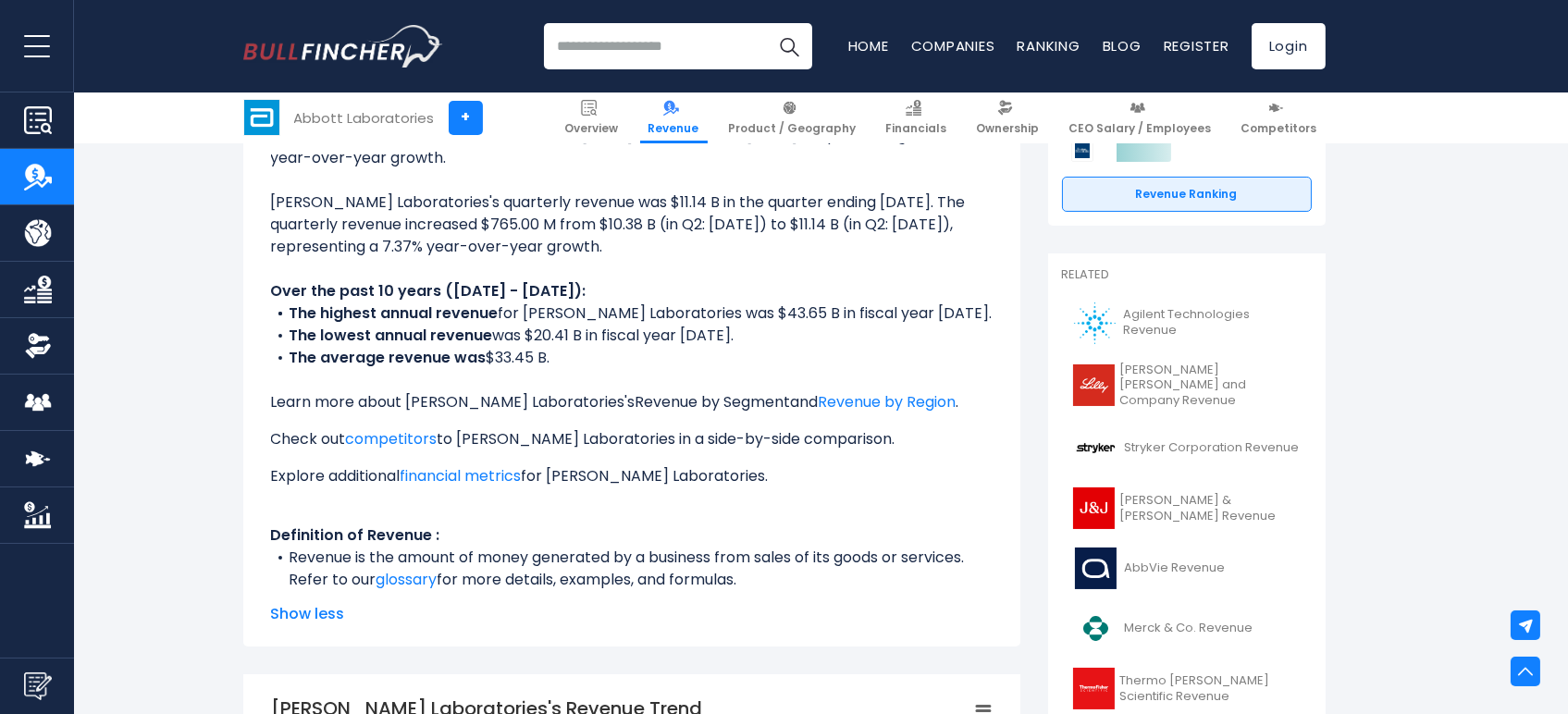
click at [637, 402] on link "Revenue by Segment" at bounding box center [713, 401] width 155 height 21
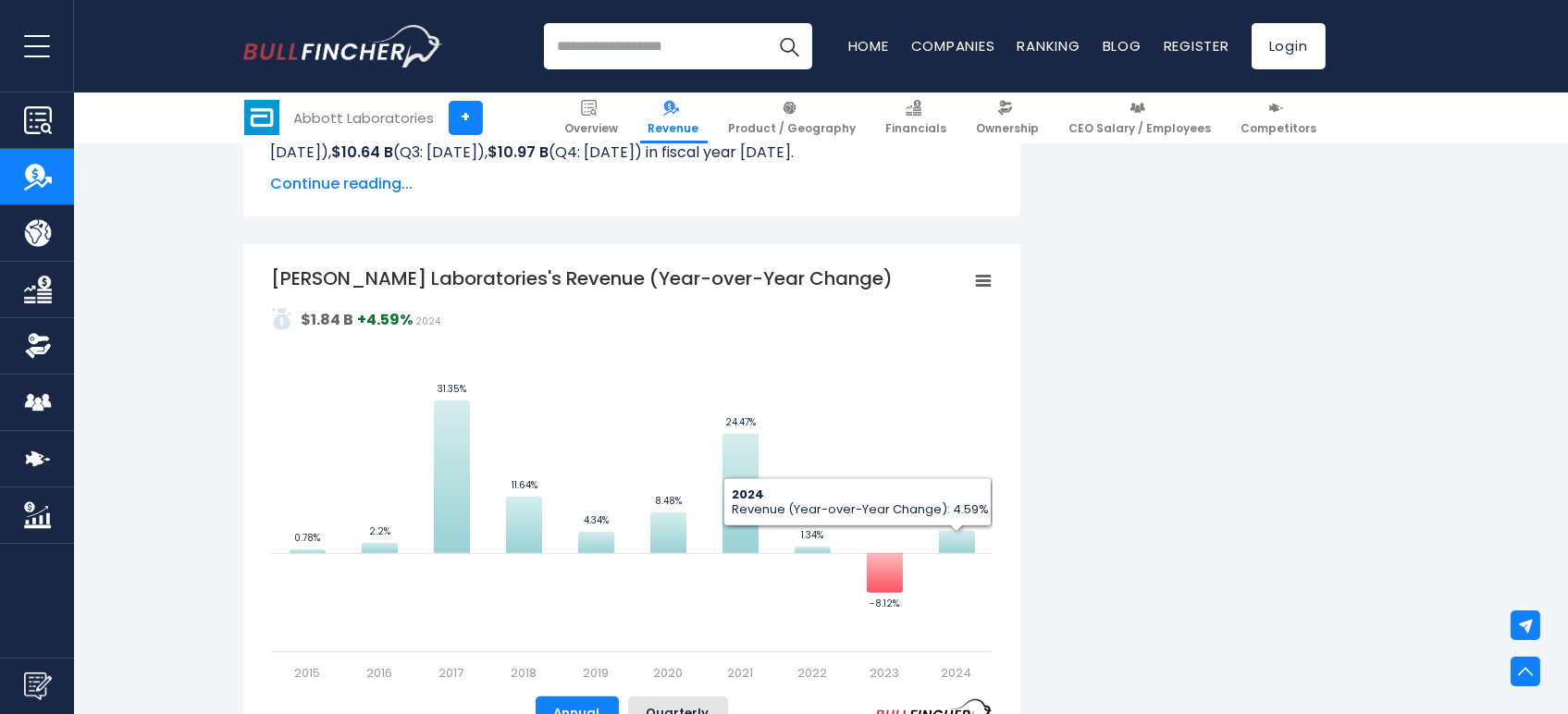
scroll to position [1541, 0]
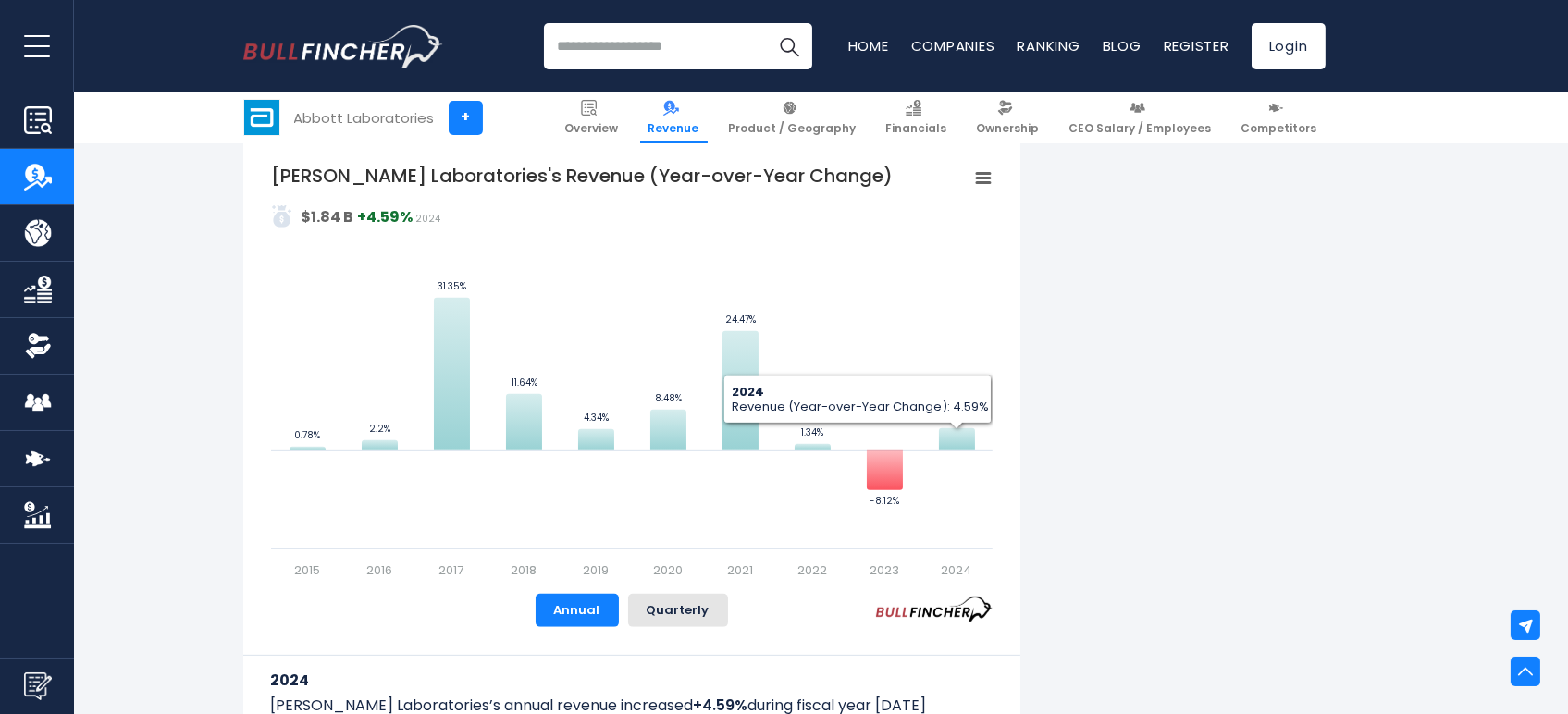
click at [979, 189] on rect "Abbott Laboratories's Revenue (Year-over-Year Change)" at bounding box center [982, 178] width 26 height 26
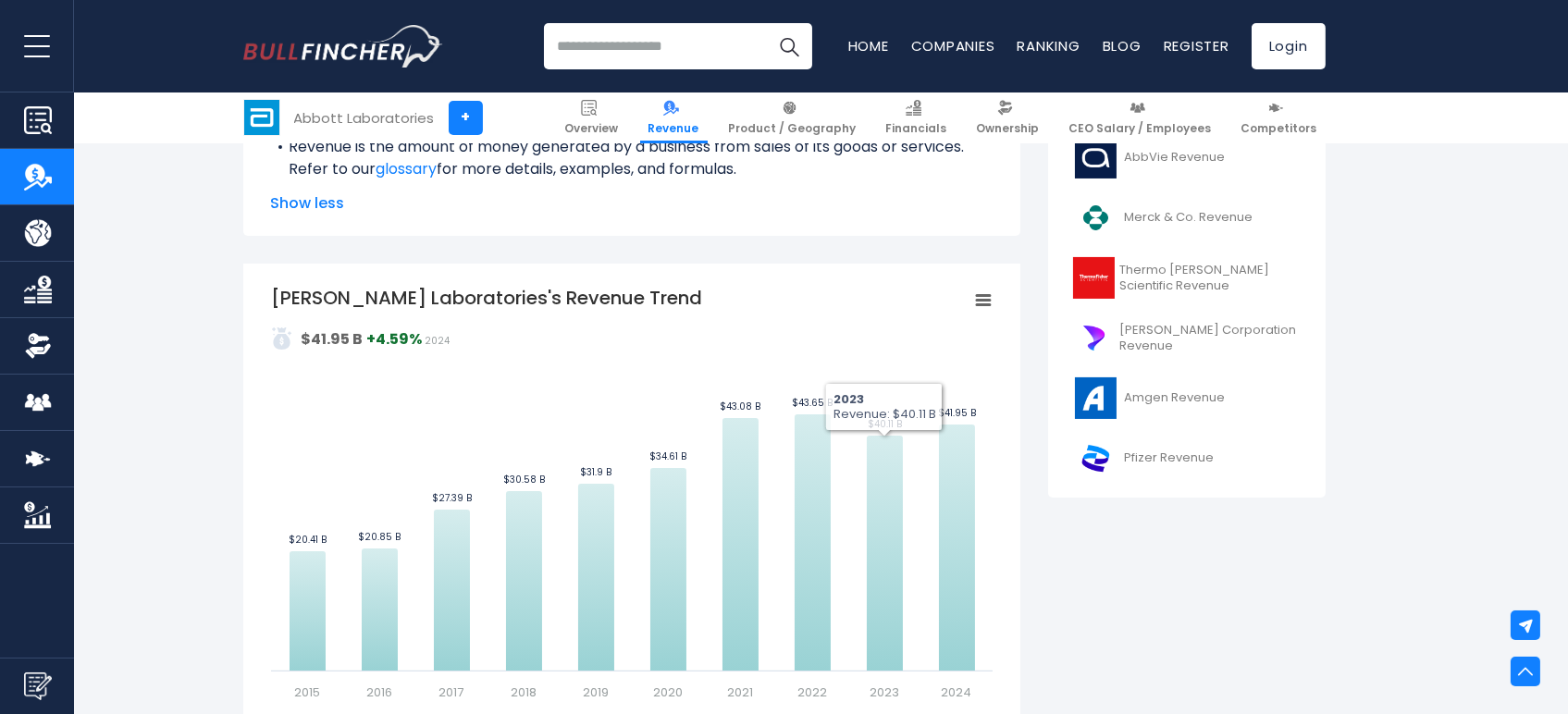
scroll to position [411, 0]
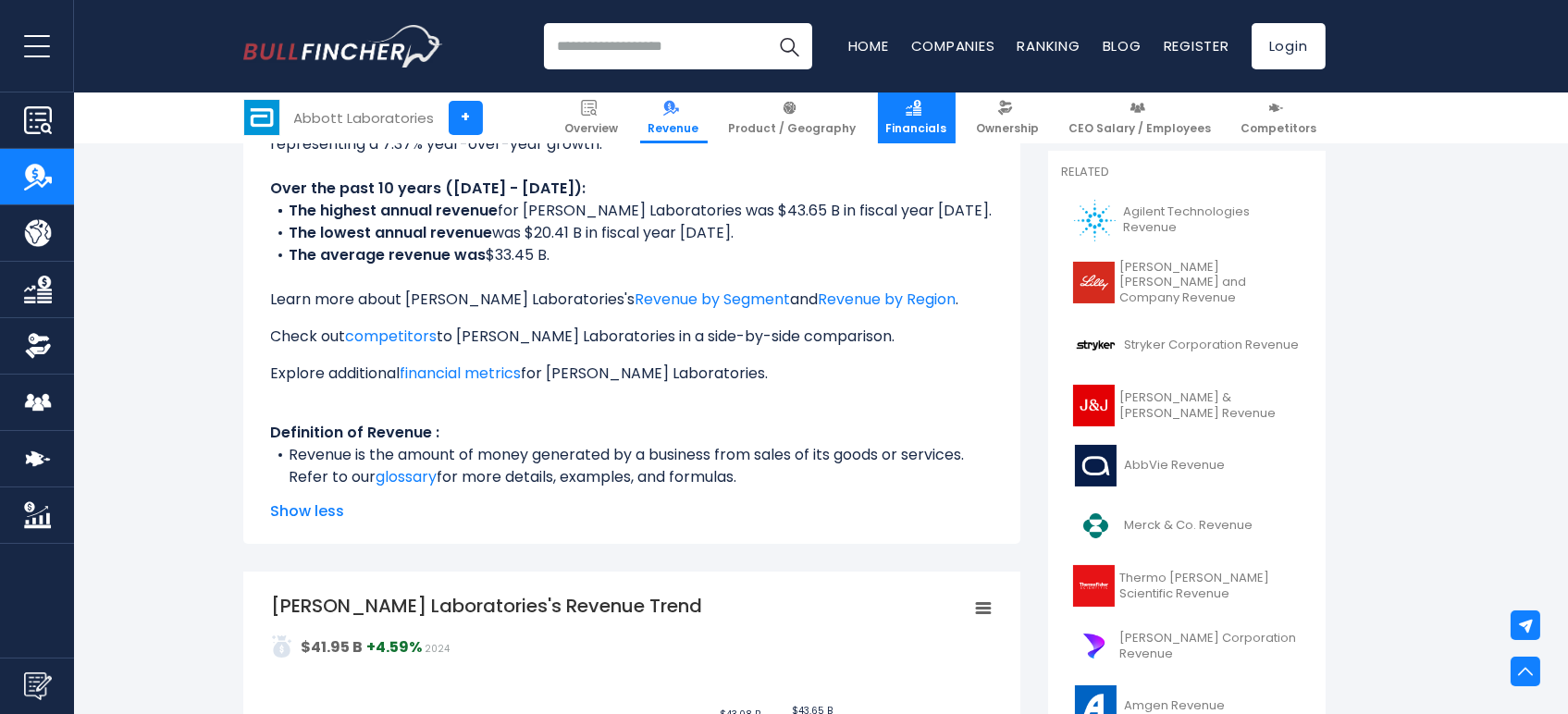
click at [920, 102] on link "Financials" at bounding box center [917, 117] width 78 height 51
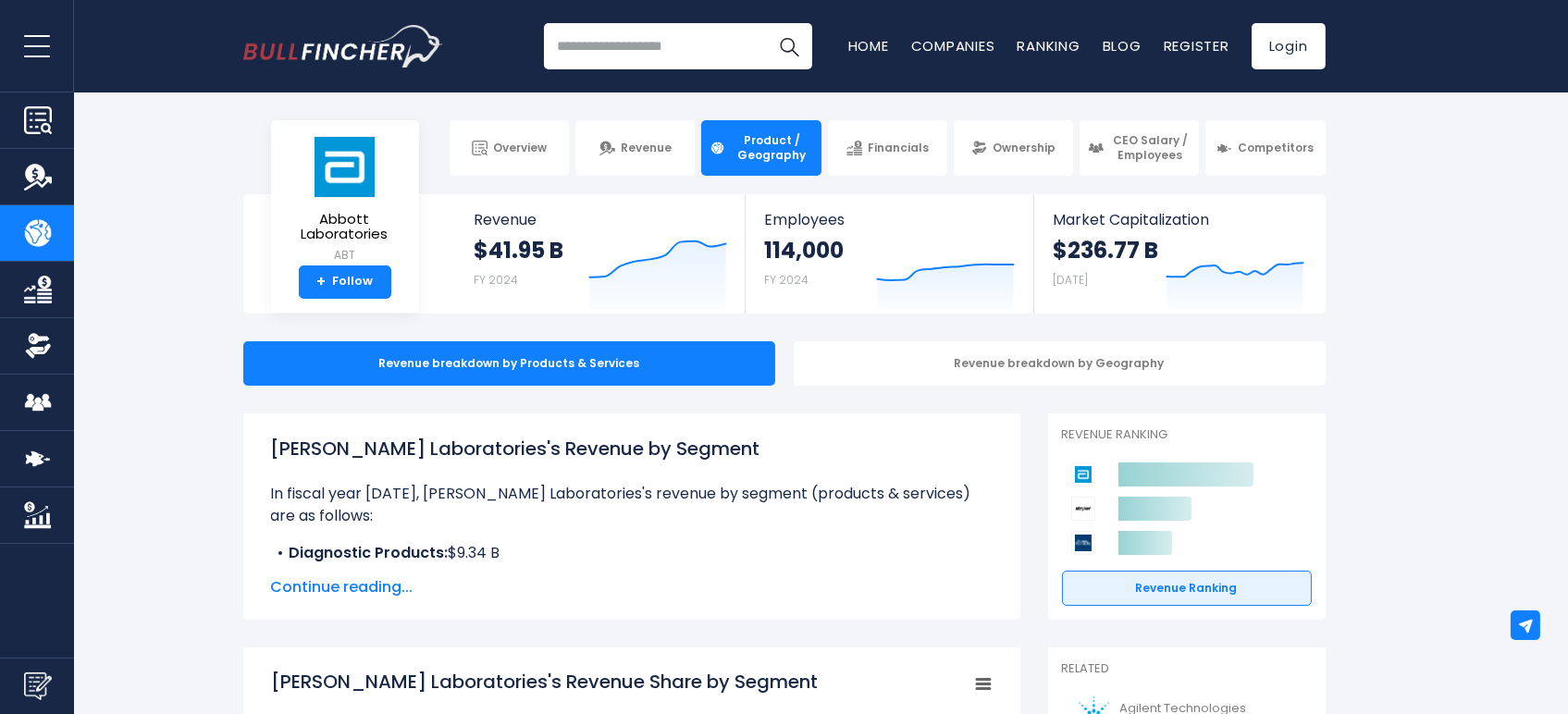
click at [370, 588] on span "Continue reading..." at bounding box center [632, 587] width 722 height 22
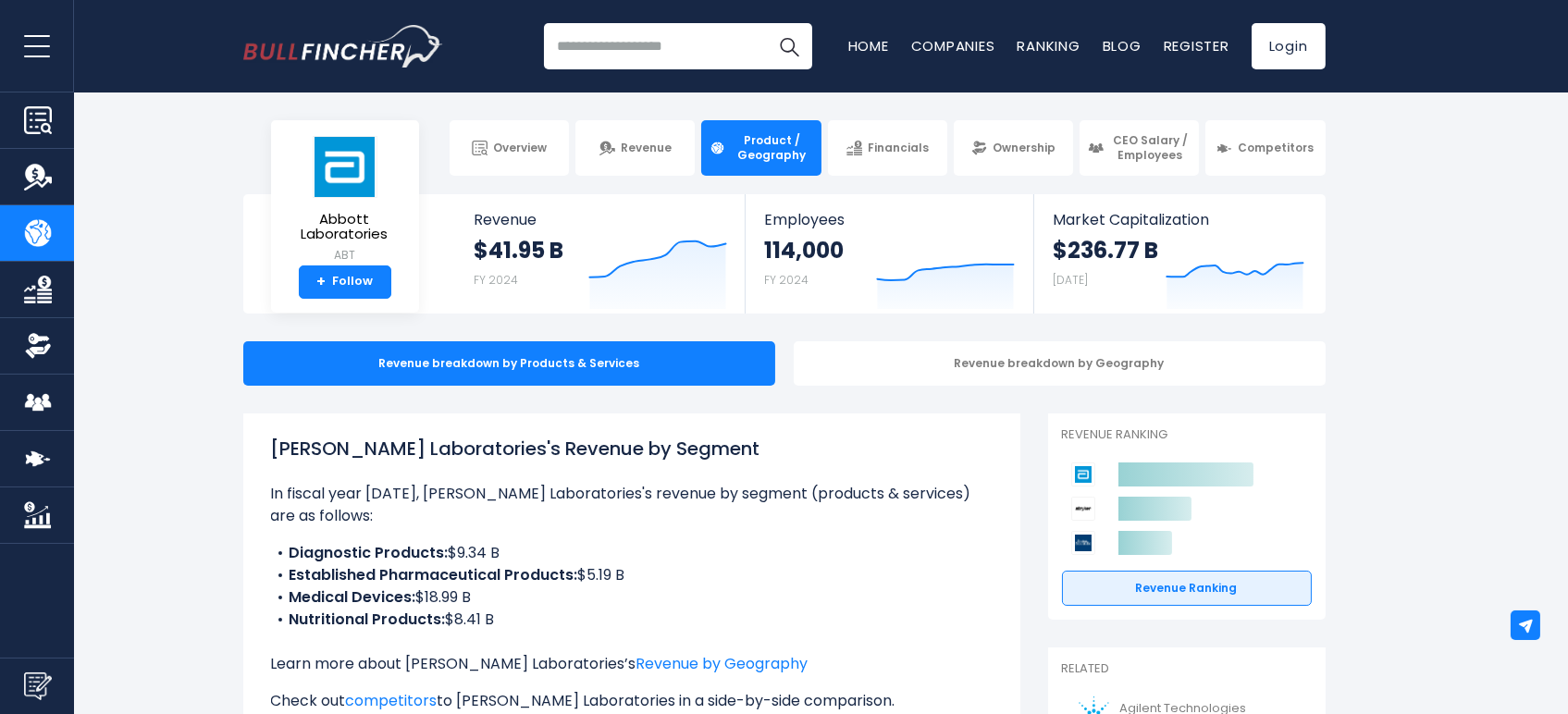
scroll to position [103, 0]
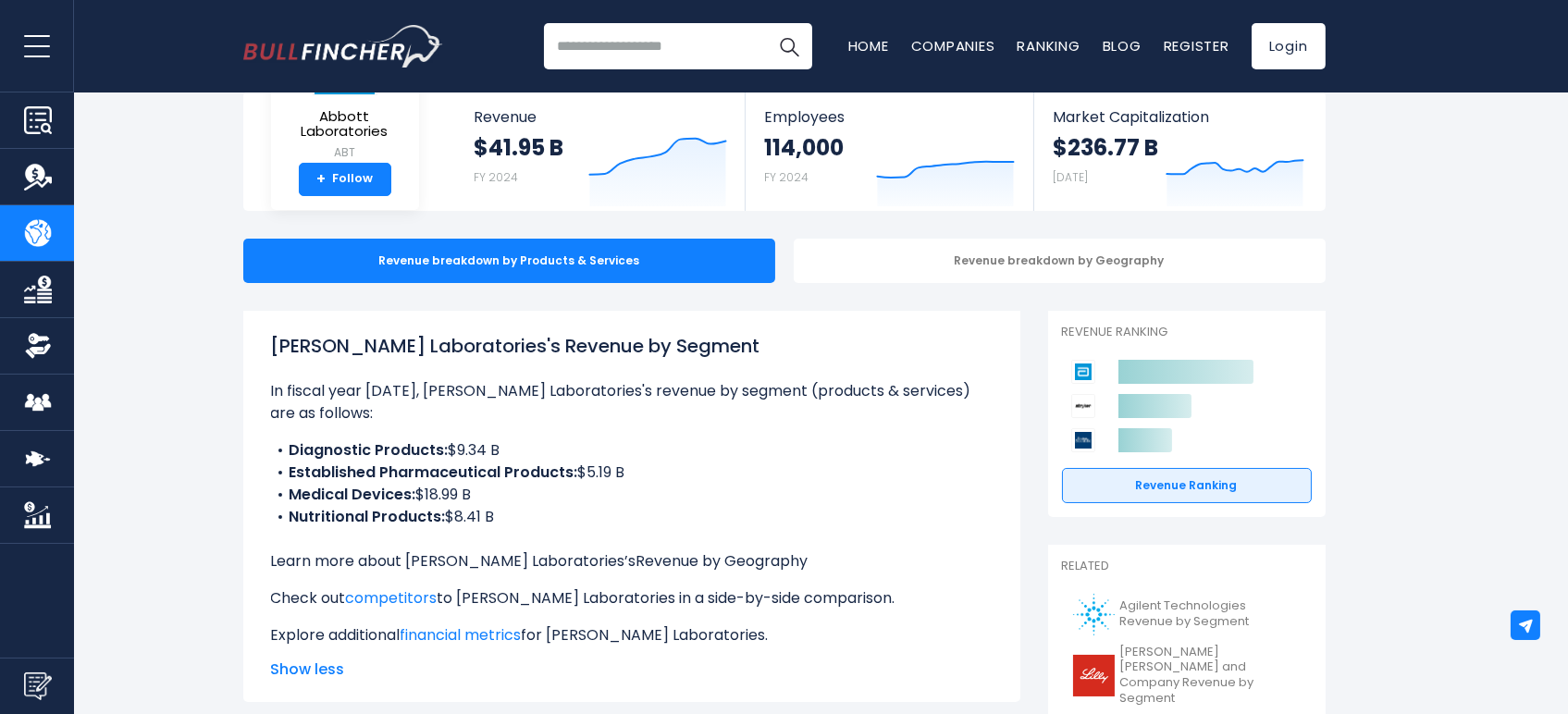
click at [658, 564] on link "Revenue by Geography" at bounding box center [722, 560] width 172 height 21
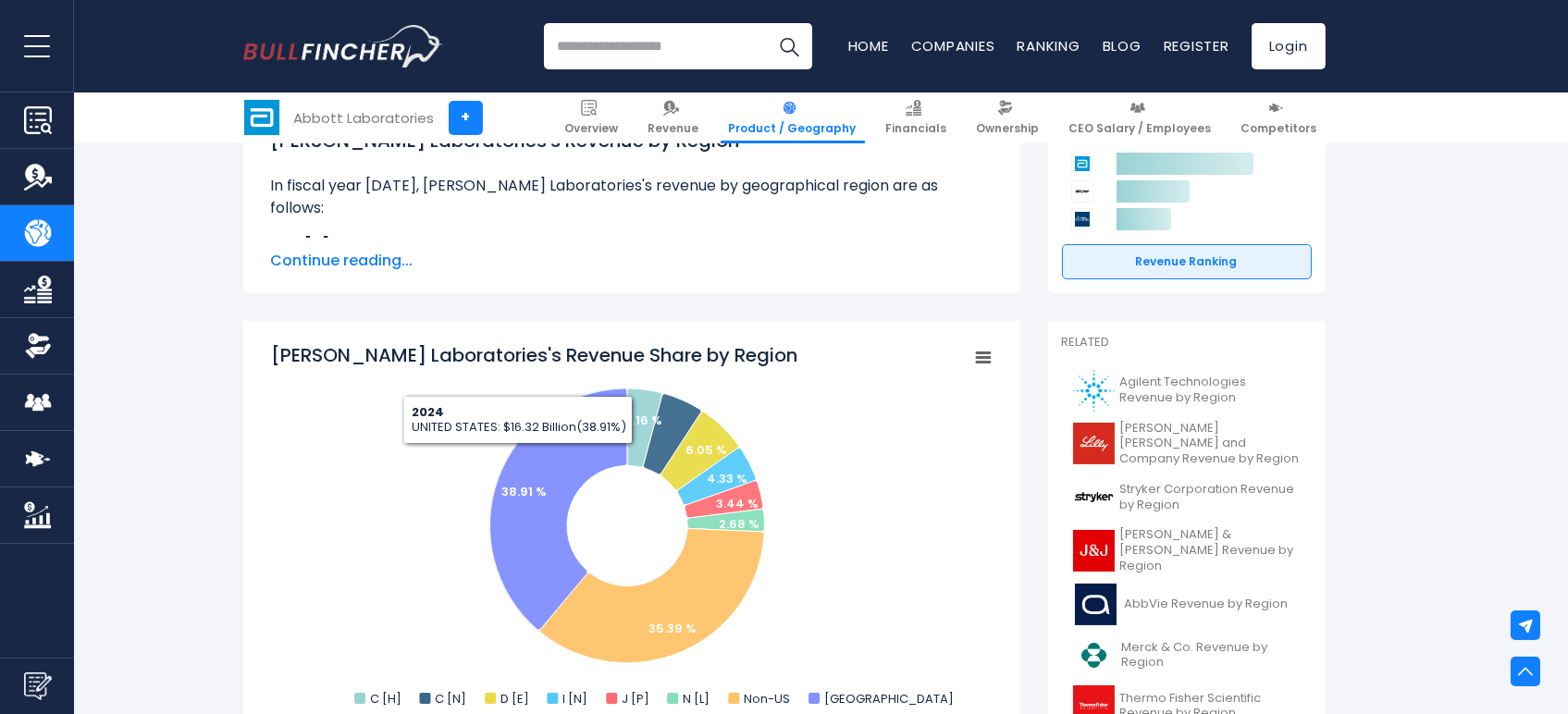
click at [375, 264] on span "Continue reading..." at bounding box center [632, 261] width 722 height 22
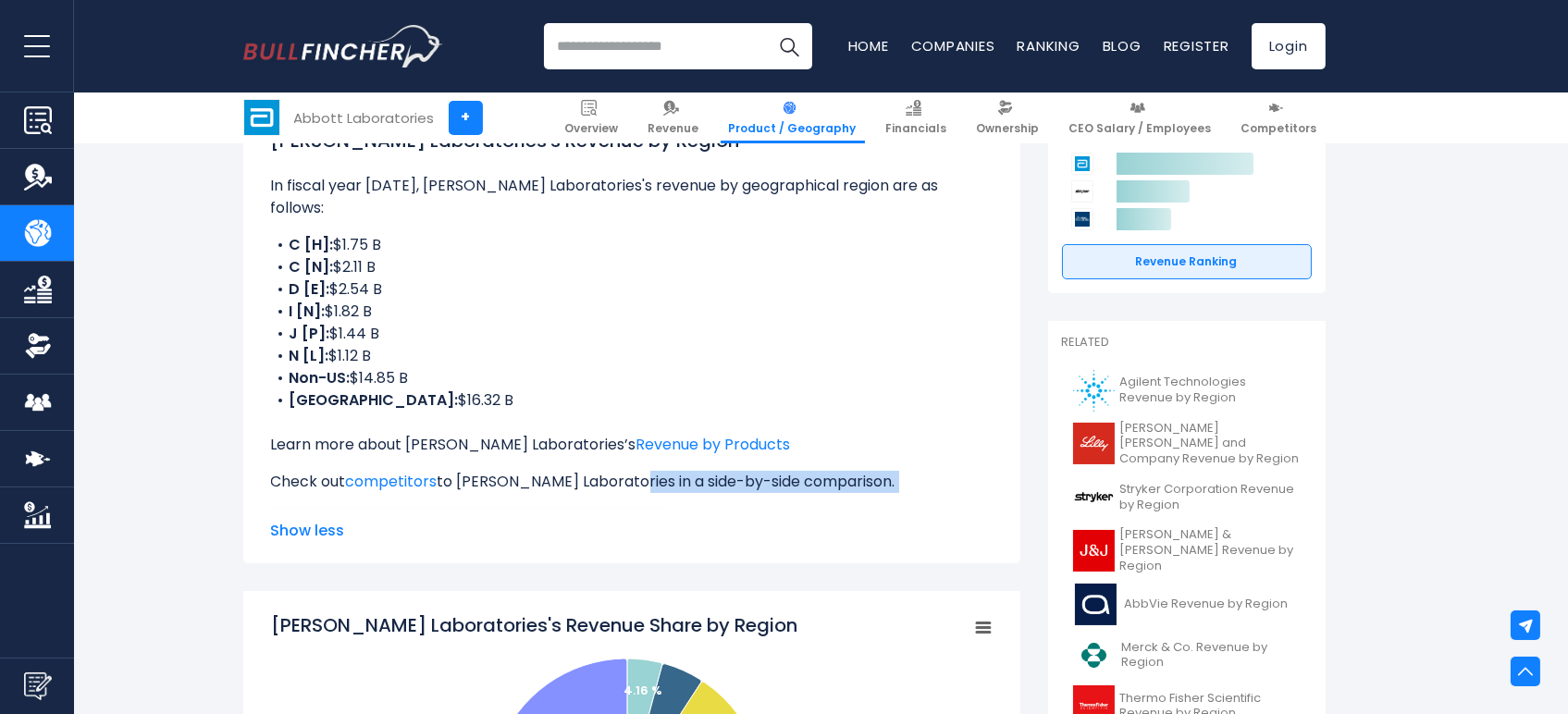
drag, startPoint x: 627, startPoint y: 462, endPoint x: 688, endPoint y: 458, distance: 61.1
click at [651, 484] on div "[PERSON_NAME] Laboratories's Revenue by Region In fiscal year [DATE], [PERSON_N…" at bounding box center [632, 317] width 722 height 381
click at [509, 508] on link "financial metrics" at bounding box center [461, 518] width 121 height 21
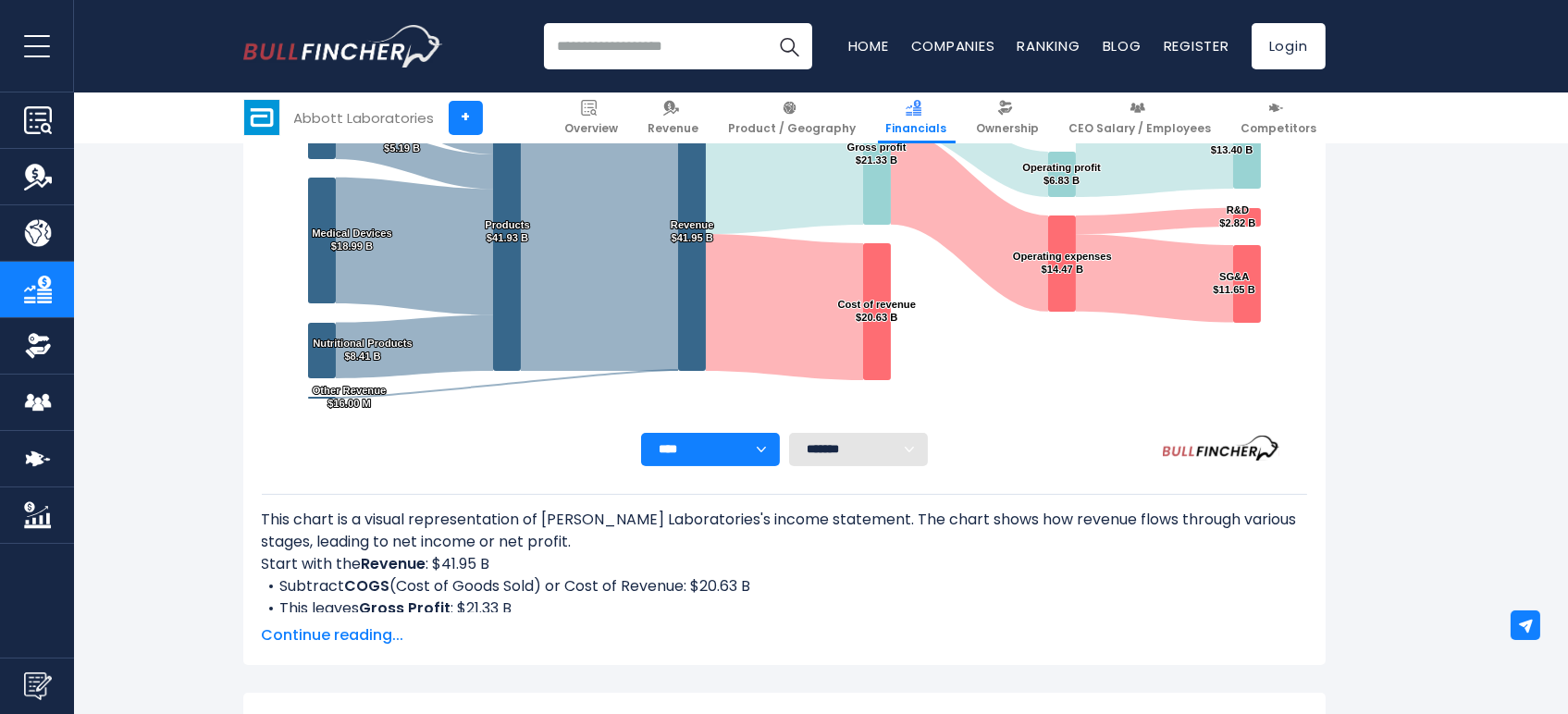
scroll to position [569, 0]
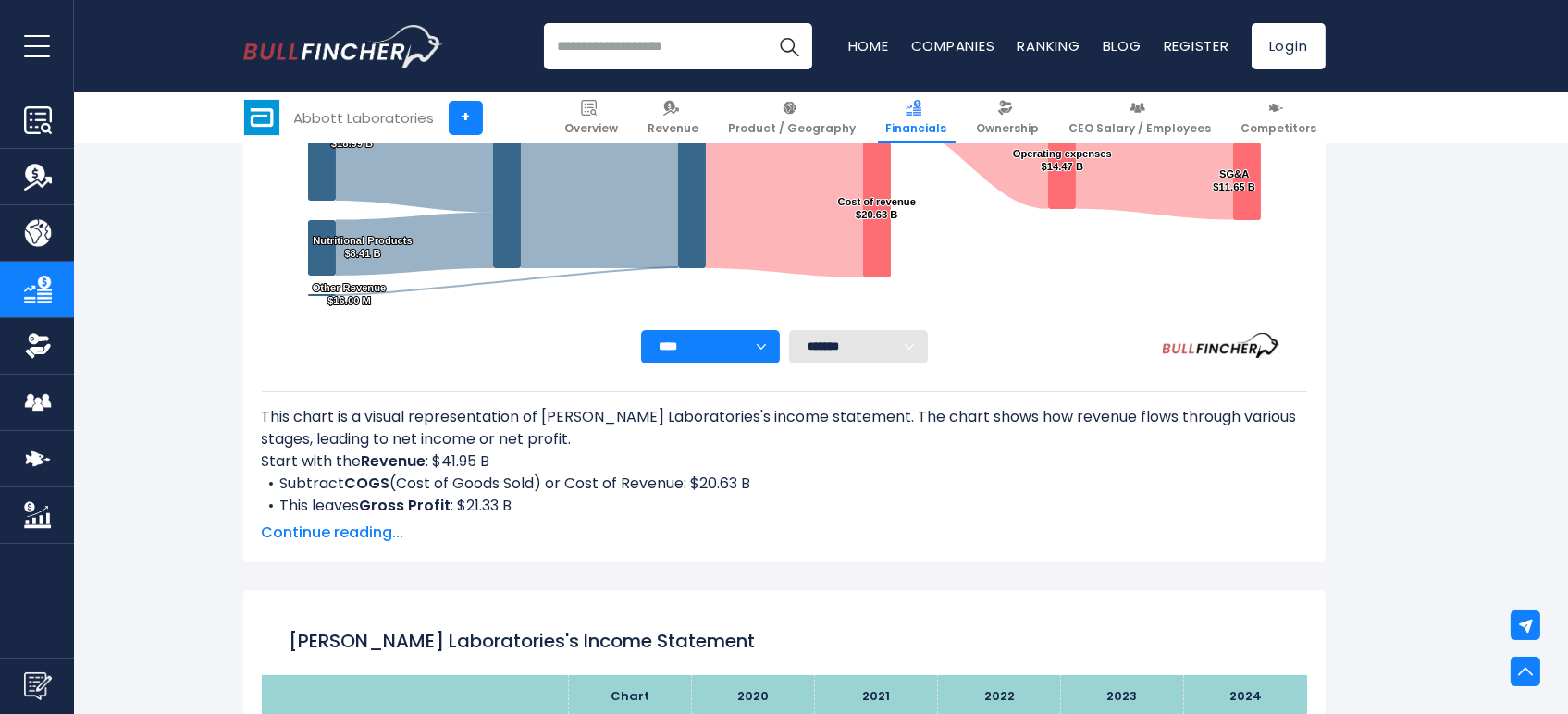
click at [753, 349] on select "**** **** **** **** **** ****" at bounding box center [710, 347] width 139 height 33
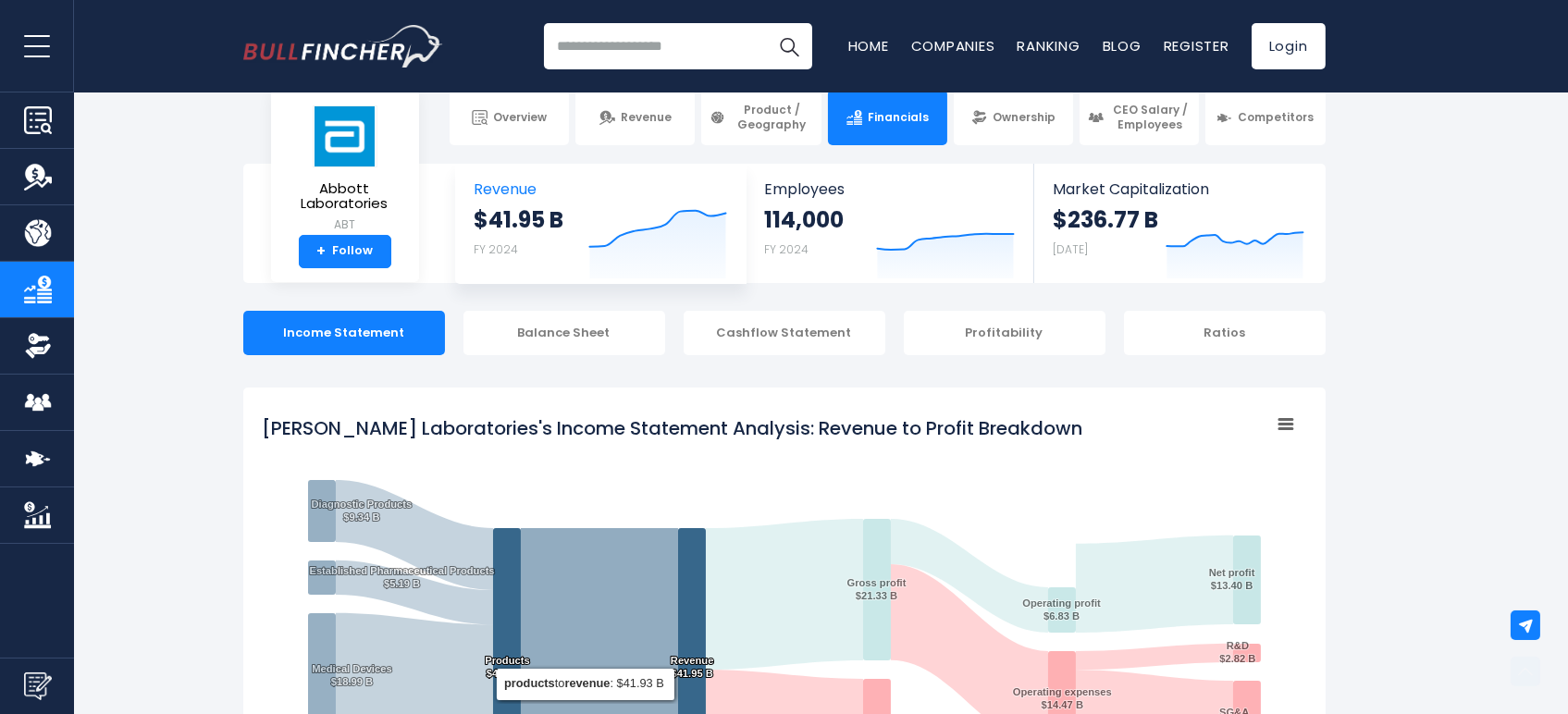
scroll to position [0, 0]
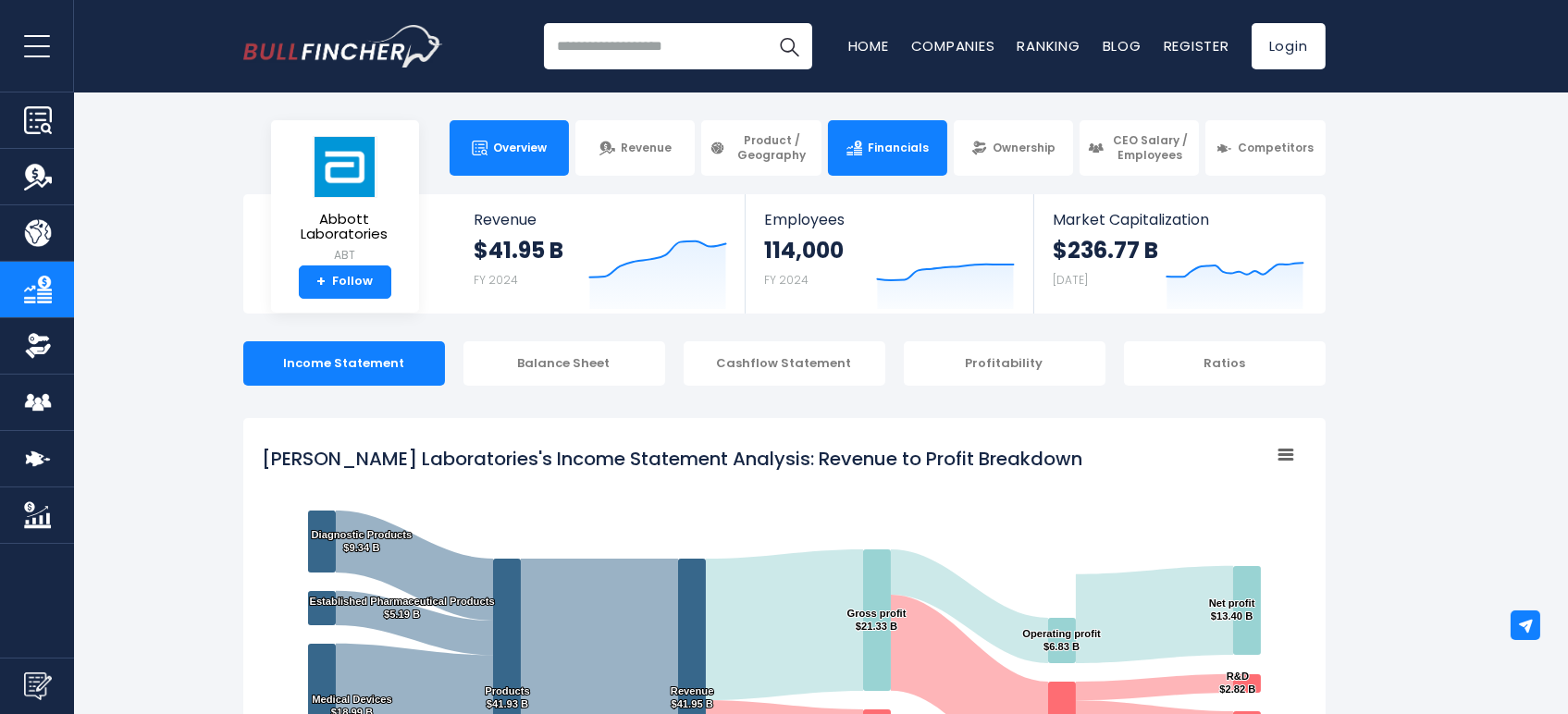
click at [504, 146] on span "Overview" at bounding box center [520, 148] width 54 height 15
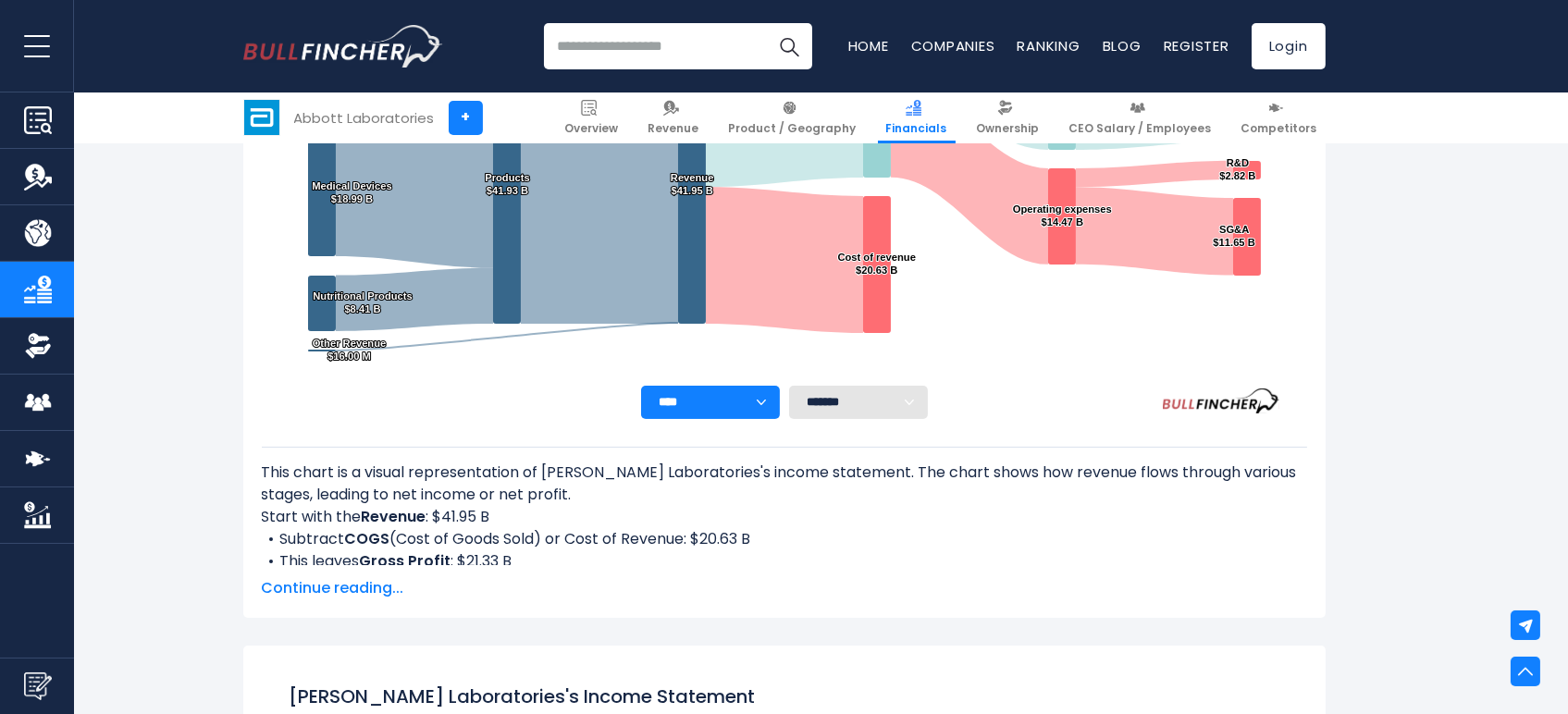
scroll to position [205, 0]
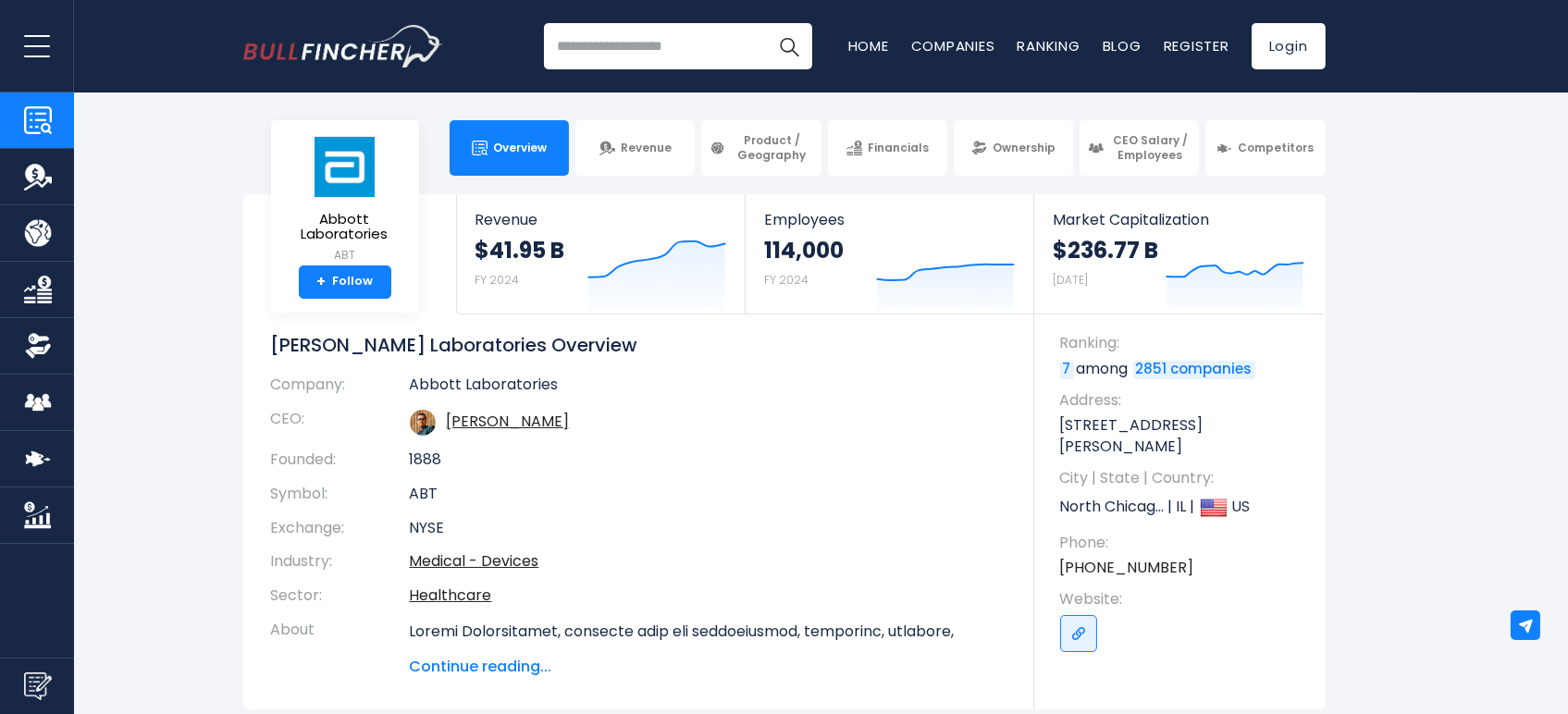
click at [510, 672] on span "Continue reading..." at bounding box center [708, 667] width 597 height 22
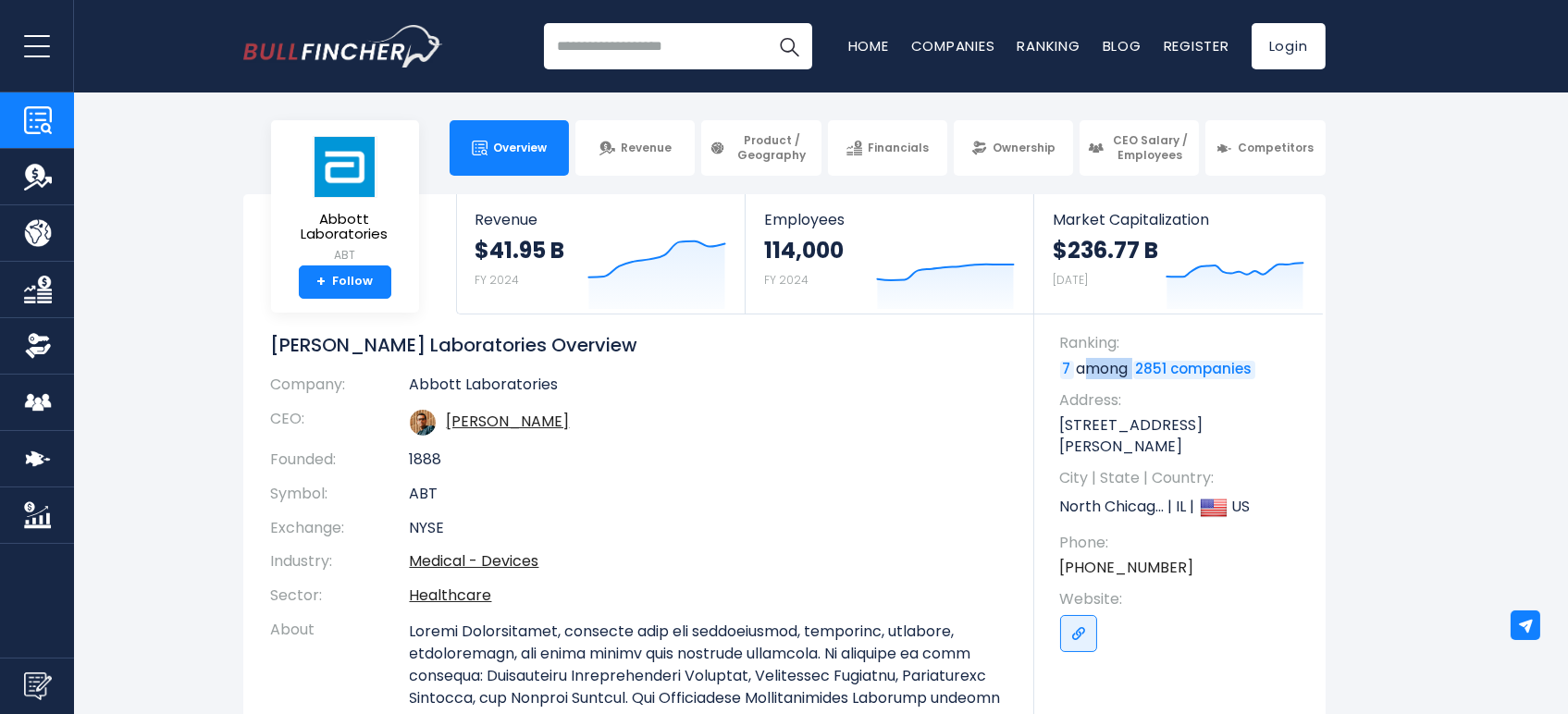
drag, startPoint x: 1077, startPoint y: 371, endPoint x: 1132, endPoint y: 377, distance: 55.3
click at [1132, 377] on p "7 among 2851 companies" at bounding box center [1183, 369] width 247 height 20
click at [1117, 374] on p "7 among 2851 companies" at bounding box center [1183, 369] width 247 height 20
drag, startPoint x: 1059, startPoint y: 340, endPoint x: 1251, endPoint y: 376, distance: 195.3
click at [1251, 376] on li "Ranking: 7 among 2851 companies" at bounding box center [1183, 356] width 247 height 46
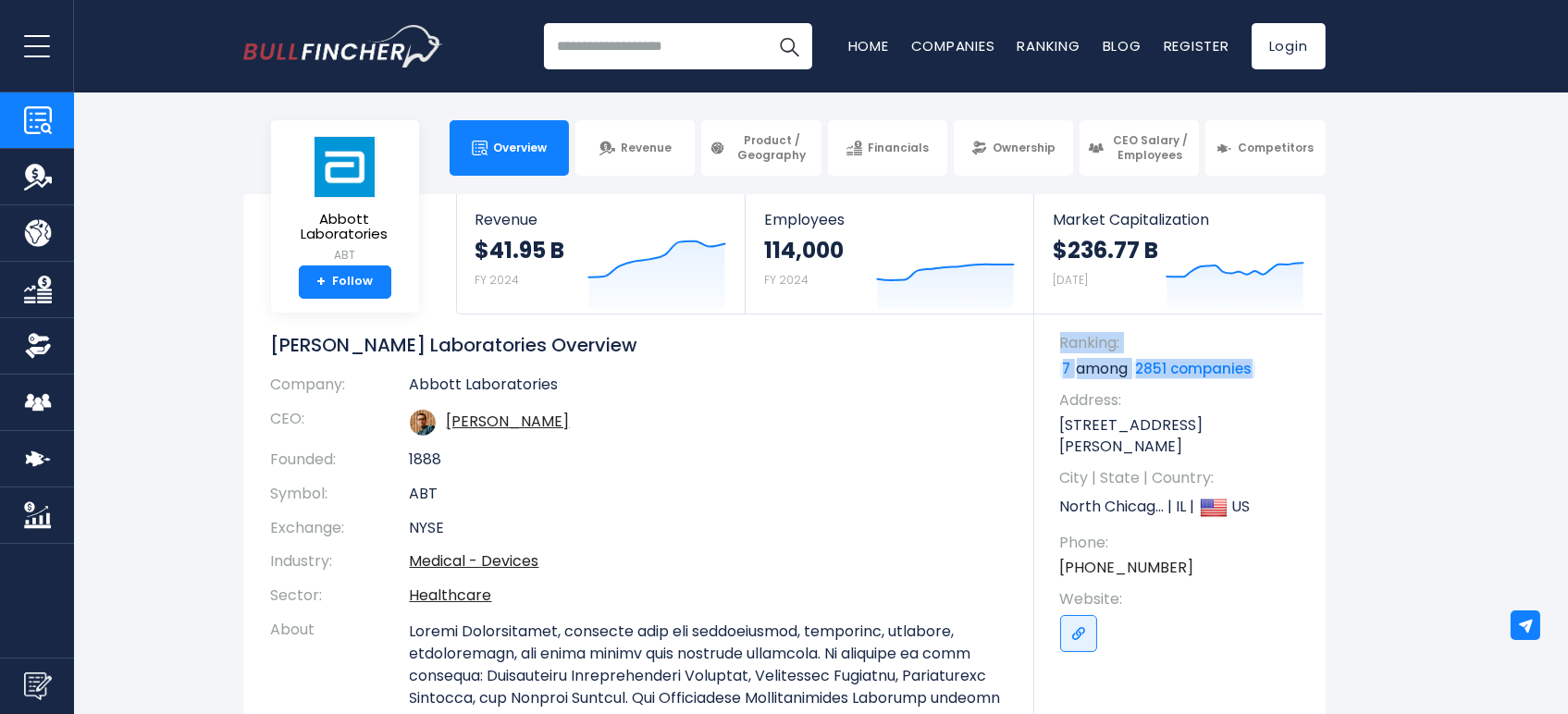
copy li "Ranking: 7 among 2851 companies"
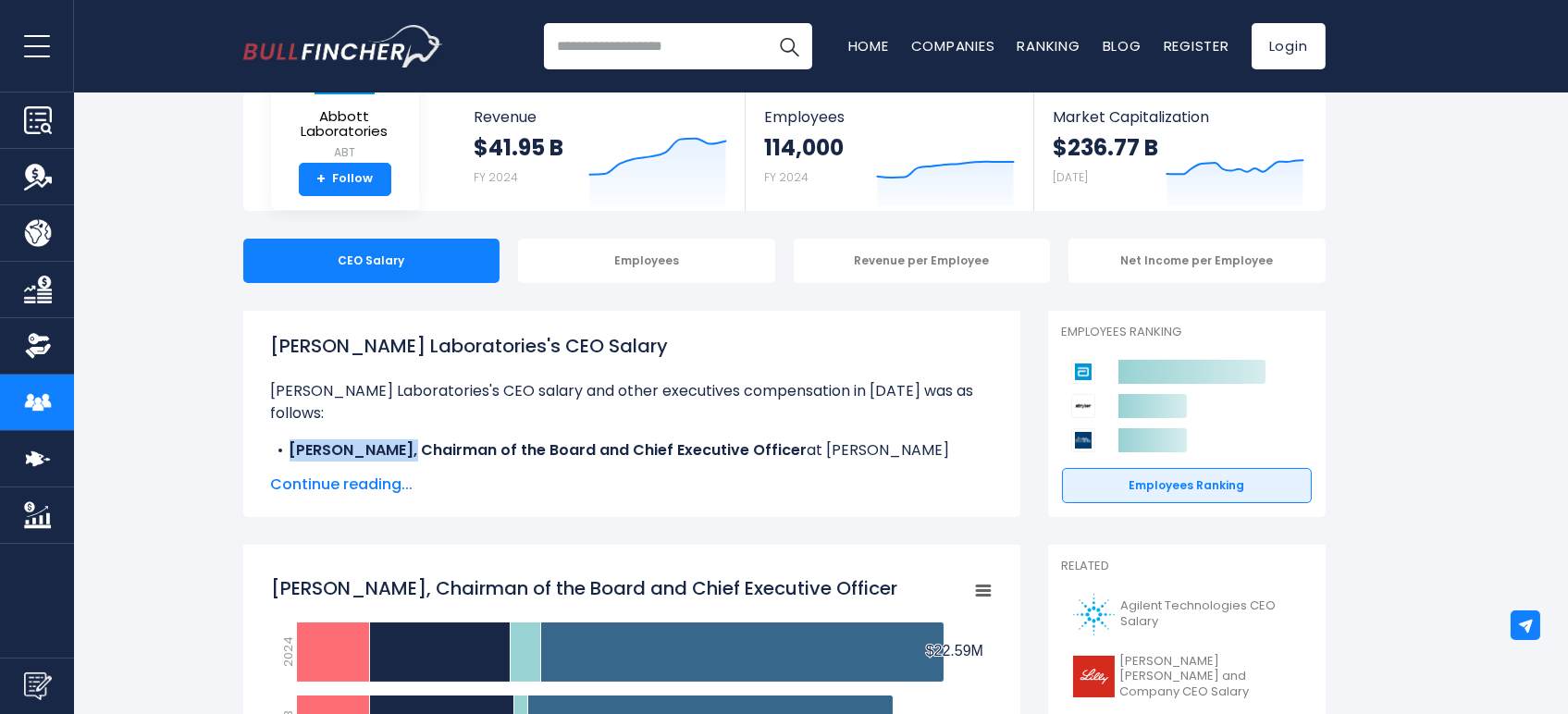
drag, startPoint x: 289, startPoint y: 427, endPoint x: 393, endPoint y: 432, distance: 104.1
click at [393, 439] on b "[PERSON_NAME], Chairman of the Board and Chief Executive Officer" at bounding box center [549, 449] width 518 height 21
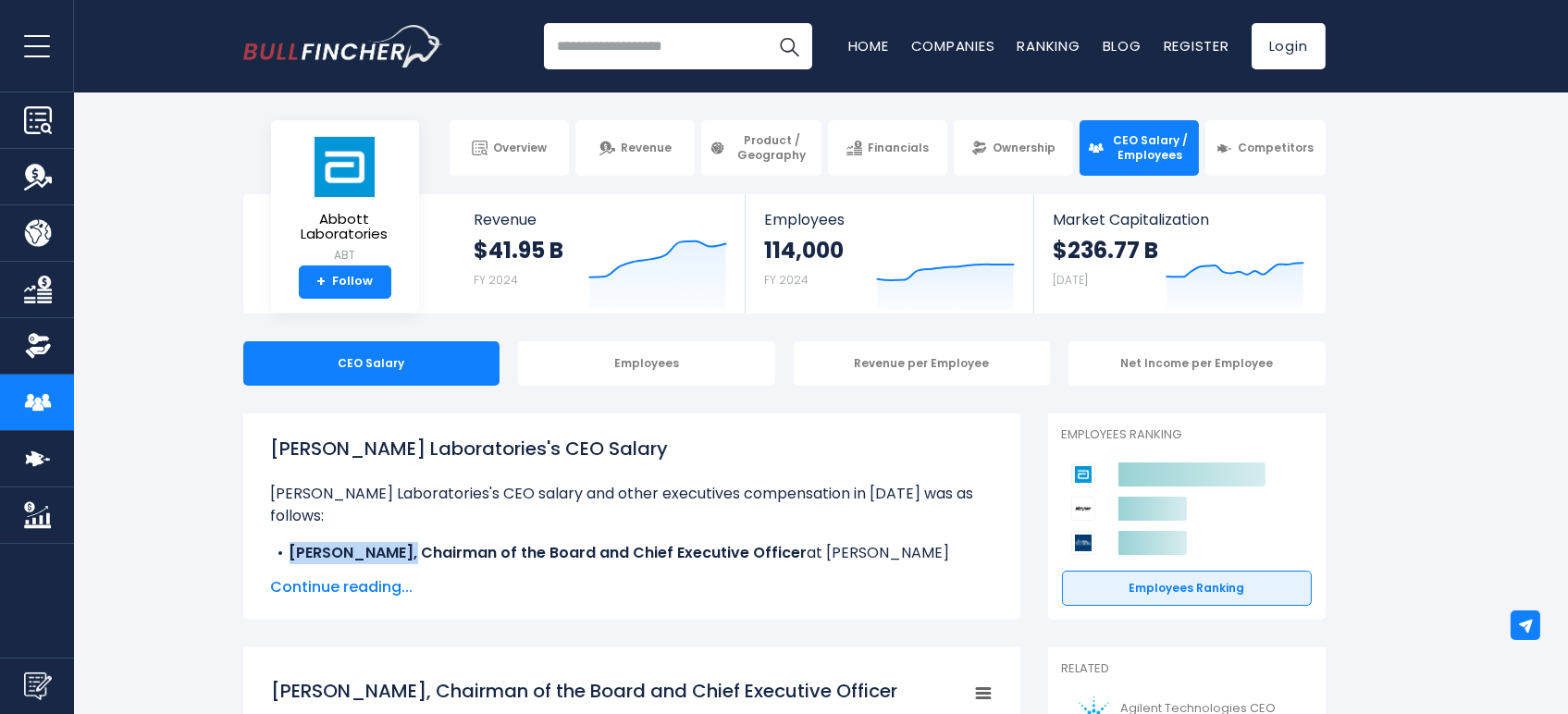
scroll to position [103, 0]
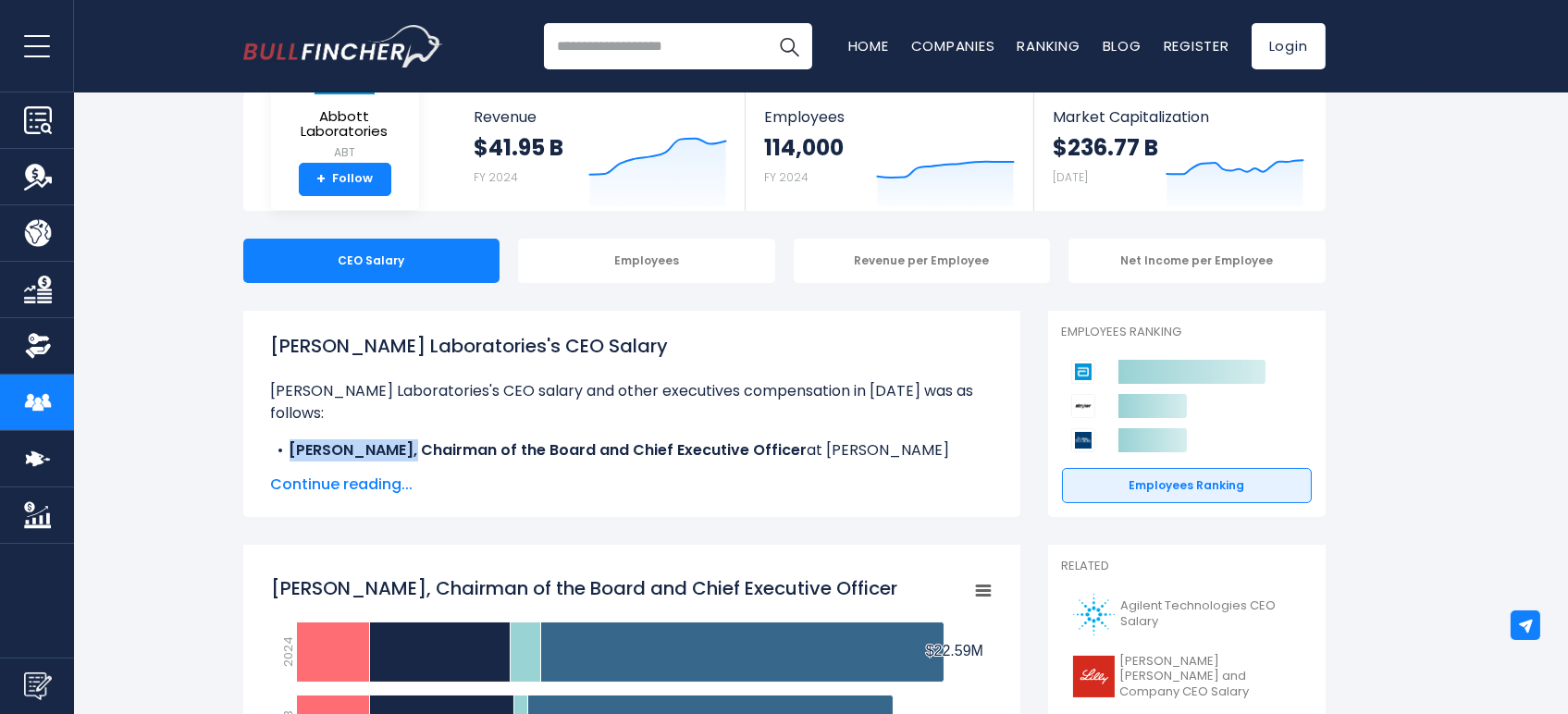
click at [326, 439] on b "[PERSON_NAME], Chairman of the Board and Chief Executive Officer" at bounding box center [549, 449] width 518 height 21
drag, startPoint x: 291, startPoint y: 427, endPoint x: 392, endPoint y: 428, distance: 101.0
click at [392, 439] on b "[PERSON_NAME], Chairman of the Board and Chief Executive Officer" at bounding box center [549, 449] width 518 height 21
copy b "[PERSON_NAME]"
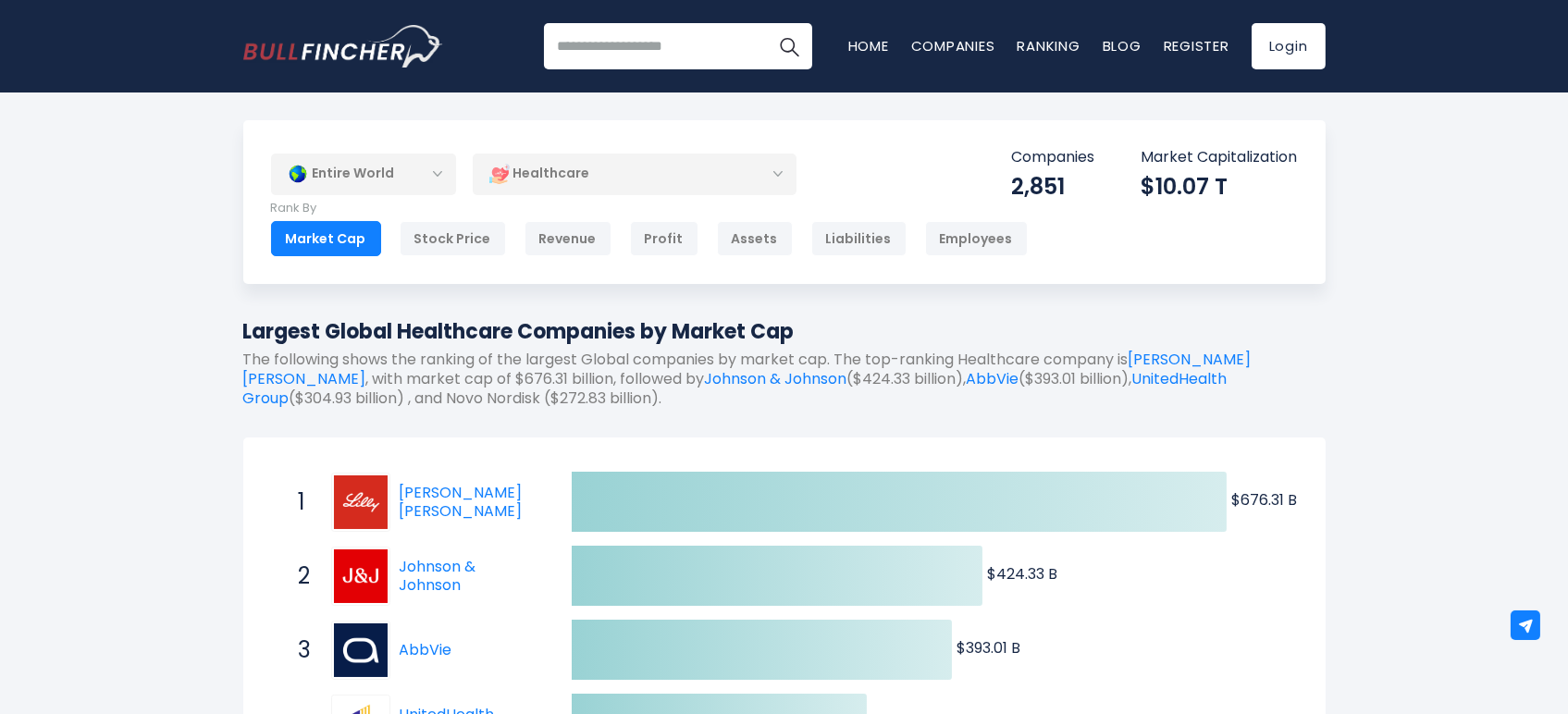
click at [784, 330] on h1 "Largest Global Healthcare Companies by Market Cap" at bounding box center [784, 331] width 1082 height 31
click at [681, 339] on h1 "Largest Global Healthcare Companies by Market Cap" at bounding box center [784, 331] width 1082 height 31
click at [484, 327] on h1 "Largest Global Healthcare Companies by Market Cap" at bounding box center [784, 331] width 1082 height 31
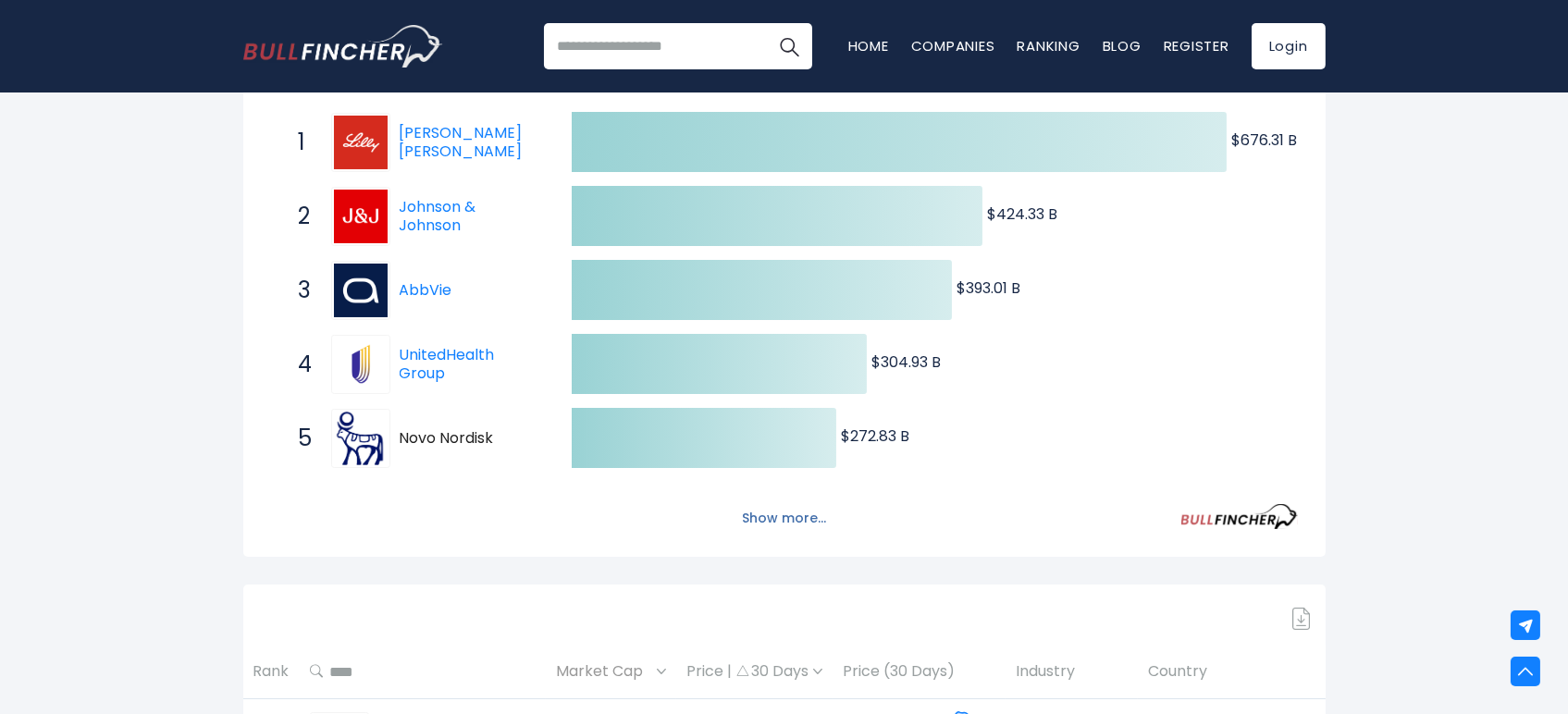
scroll to position [361, 0]
click at [796, 524] on button "Show more..." at bounding box center [784, 517] width 106 height 31
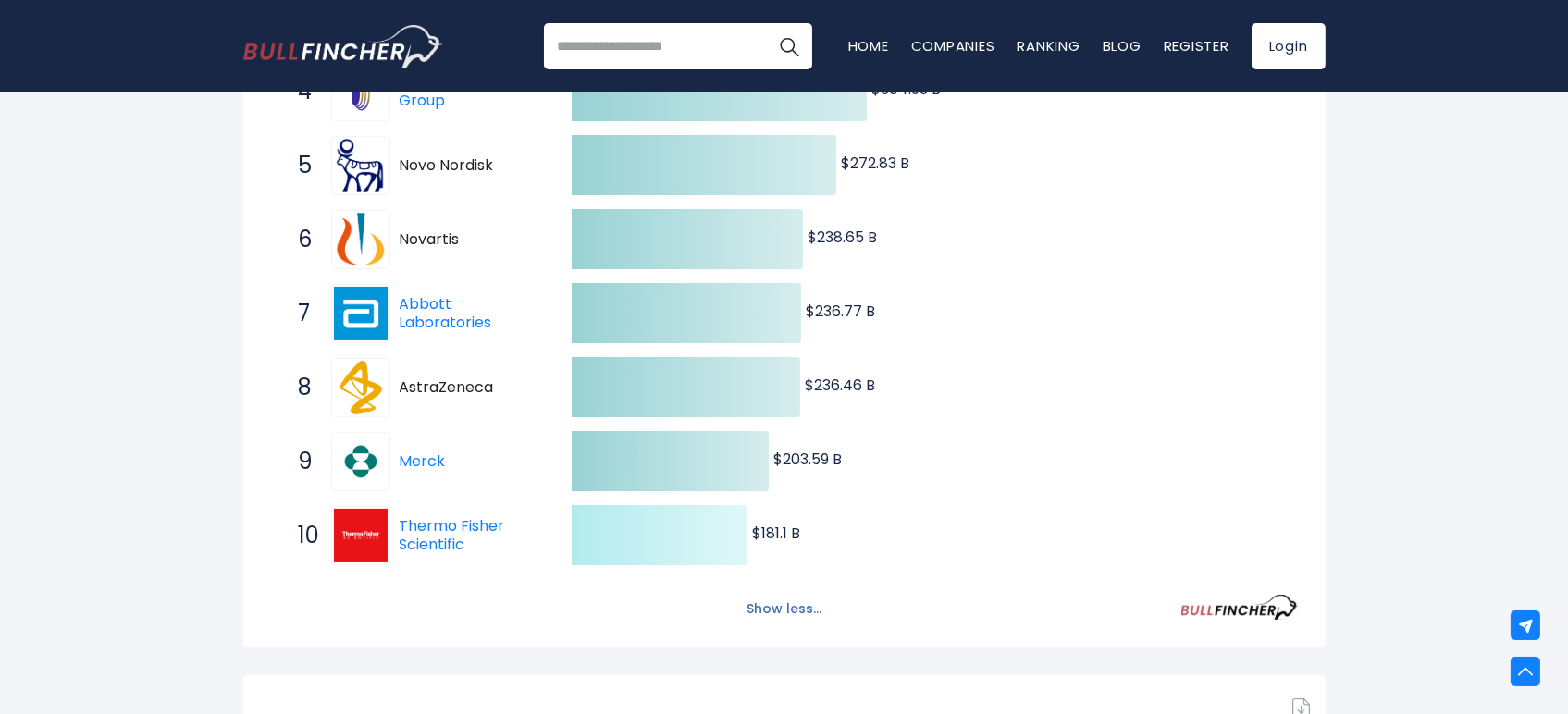
scroll to position [0, 0]
